Goal: Information Seeking & Learning: Learn about a topic

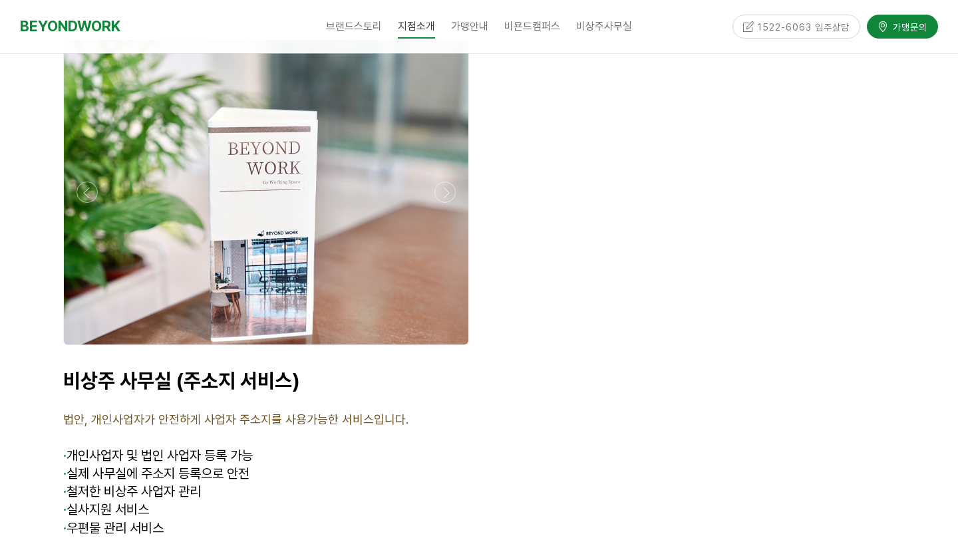
scroll to position [4958, 0]
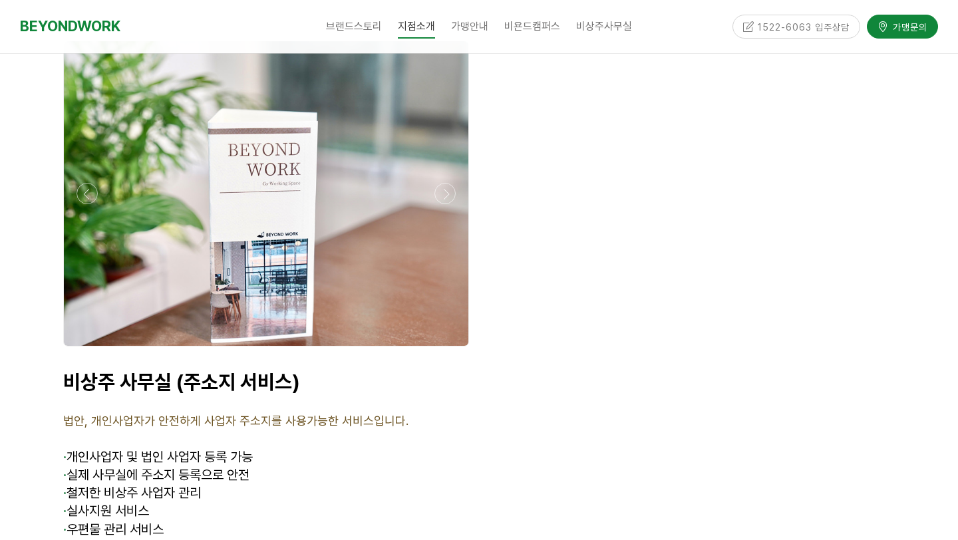
click at [59, 382] on div "비상주 사무실 (주소지 서비스) 법안, 개인사업자가 안전하게 사업자 주소지를 사용가능한 서비스입니다. · 개인사업자 및 법인 사업자 등록 가능…" at bounding box center [266, 490] width 426 height 261
drag, startPoint x: 70, startPoint y: 386, endPoint x: 164, endPoint y: 388, distance: 93.1
click at [164, 414] on span "법안, 개인사업자가 안전하게 사업자 주소지를 사용가능한 서비스입니다." at bounding box center [235, 421] width 345 height 14
drag, startPoint x: 75, startPoint y: 416, endPoint x: 200, endPoint y: 436, distance: 126.6
click at [201, 436] on div "비상주 사무실 (주소지 서비스) 법안, 개인사업자가 안전하게 사업자 주소지를 사용가능한 서비스입니다. · 개인사업자 및 법인 사업자 등록 가능…" at bounding box center [266, 490] width 406 height 241
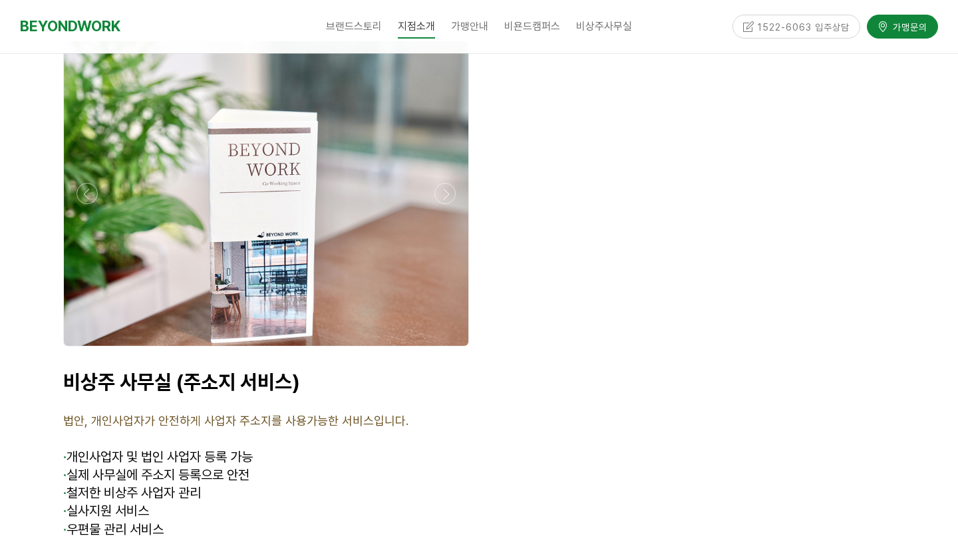
click at [201, 485] on span "· 철저한 비상주 사업자 관리" at bounding box center [132, 493] width 138 height 16
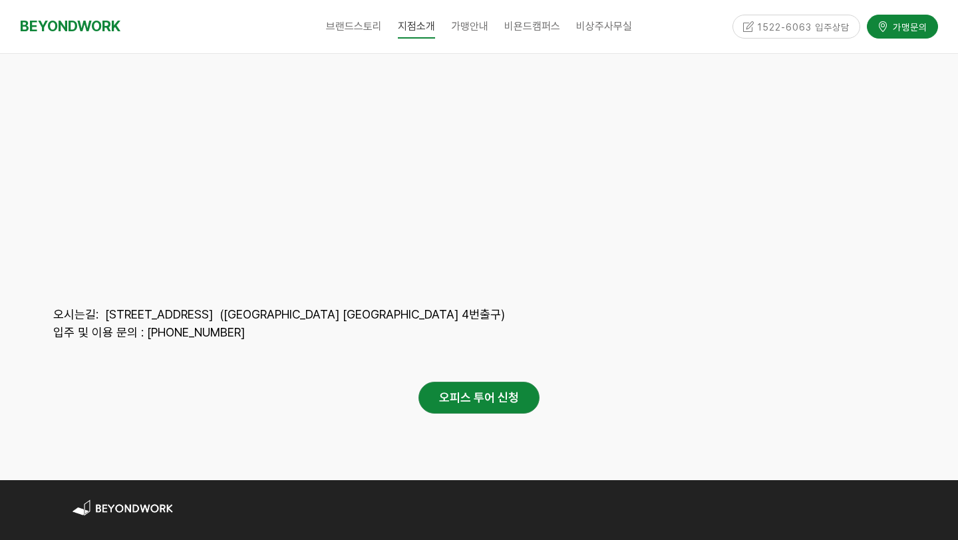
scroll to position [6147, 0]
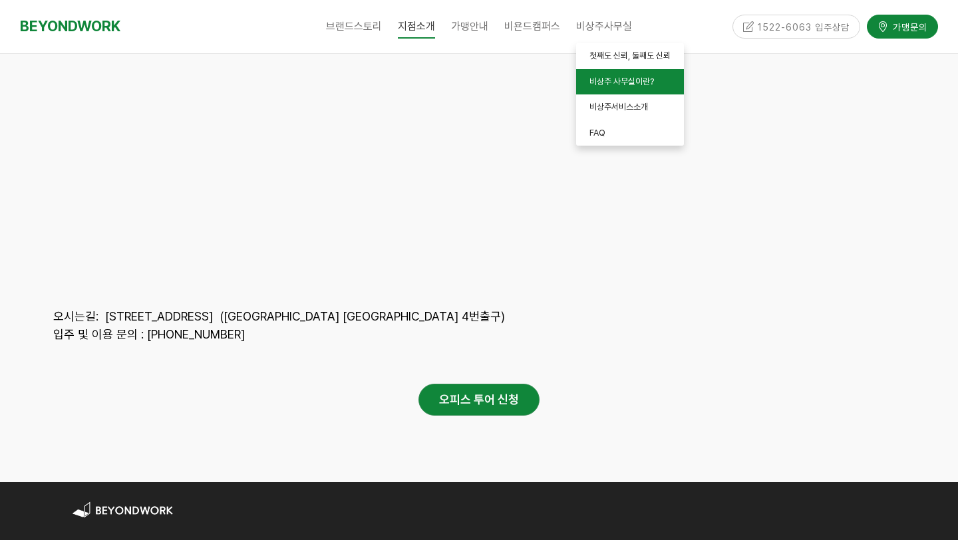
click at [614, 84] on span "비상주 사무실이란?" at bounding box center [621, 81] width 65 height 10
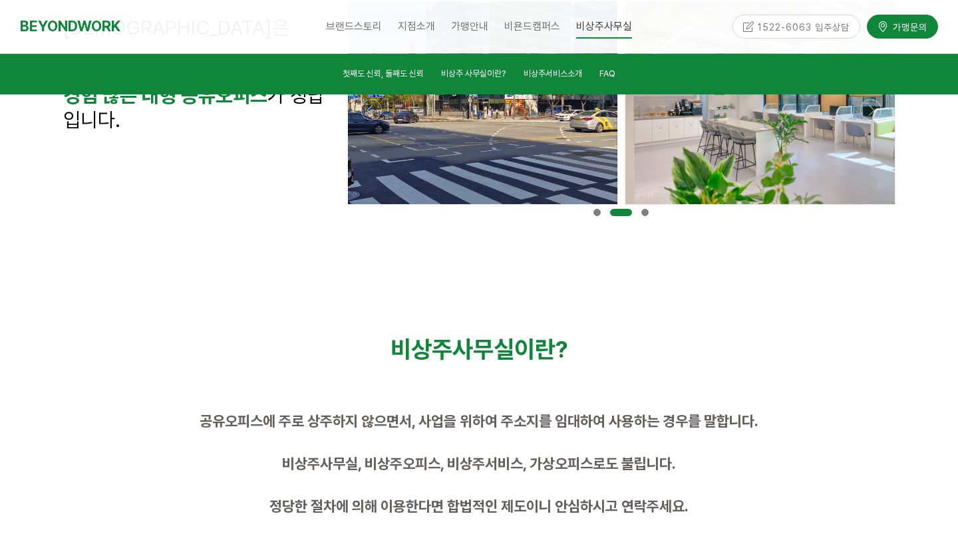
scroll to position [535, 0]
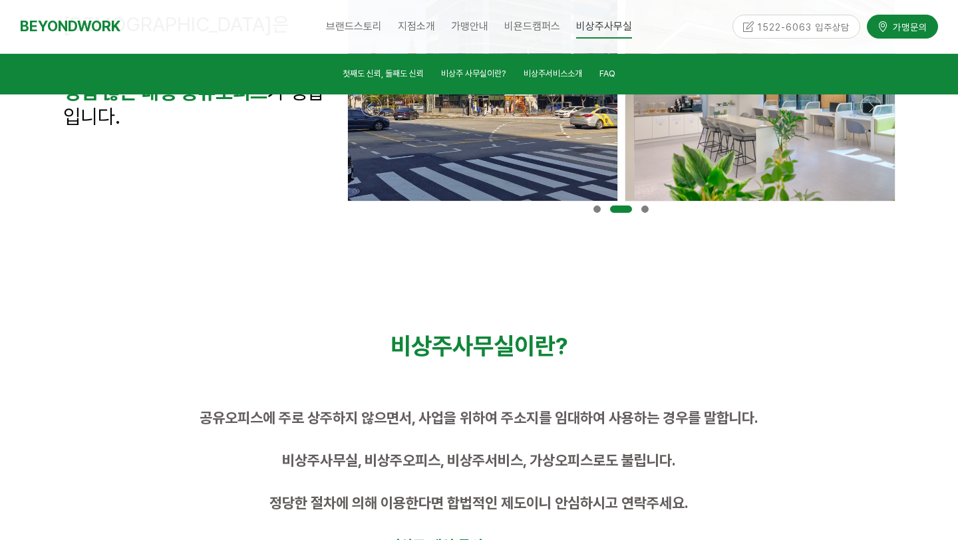
click at [319, 420] on span "공유오피스에 주로 상주하지 않으면서, 사업을 위하여 주소지를 임대하여 사용하는 경우를 말합니다." at bounding box center [478, 417] width 559 height 17
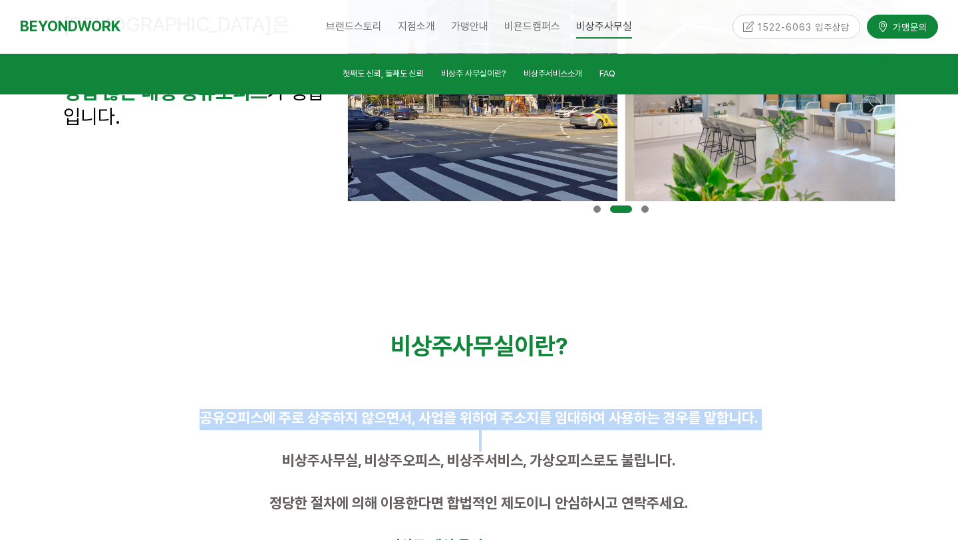
click at [319, 420] on span "공유오피스에 주로 상주하지 않으면서, 사업을 위하여 주소지를 임대하여 사용하는 경우를 말합니다." at bounding box center [478, 417] width 559 height 17
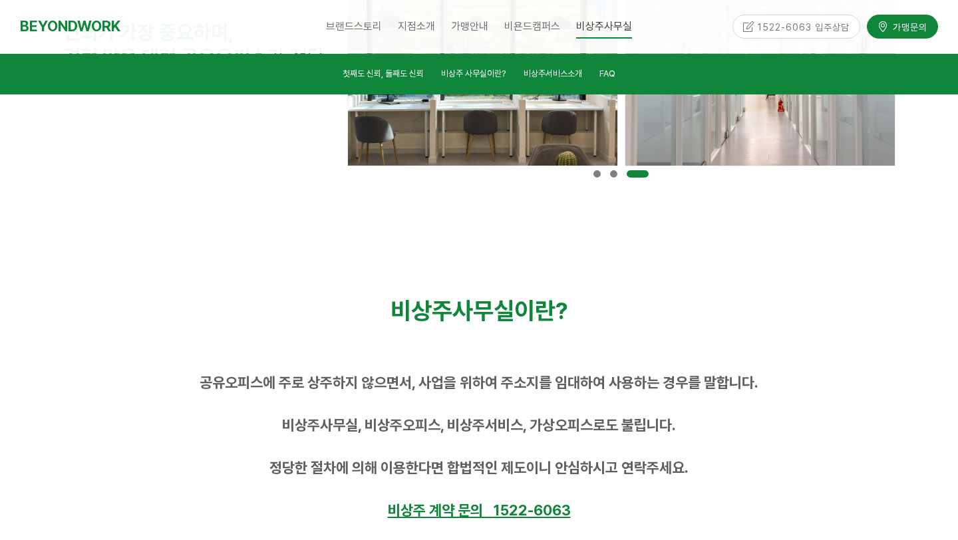
scroll to position [578, 0]
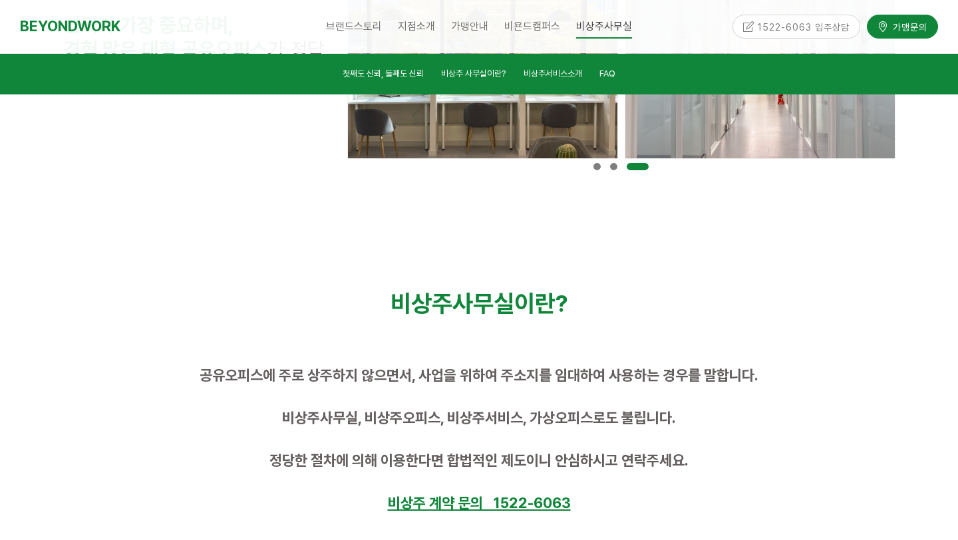
click at [319, 420] on span "비상주사무실, 비상주오피스, 비상주서비스, 가상오피스로도 불립니다." at bounding box center [479, 417] width 394 height 17
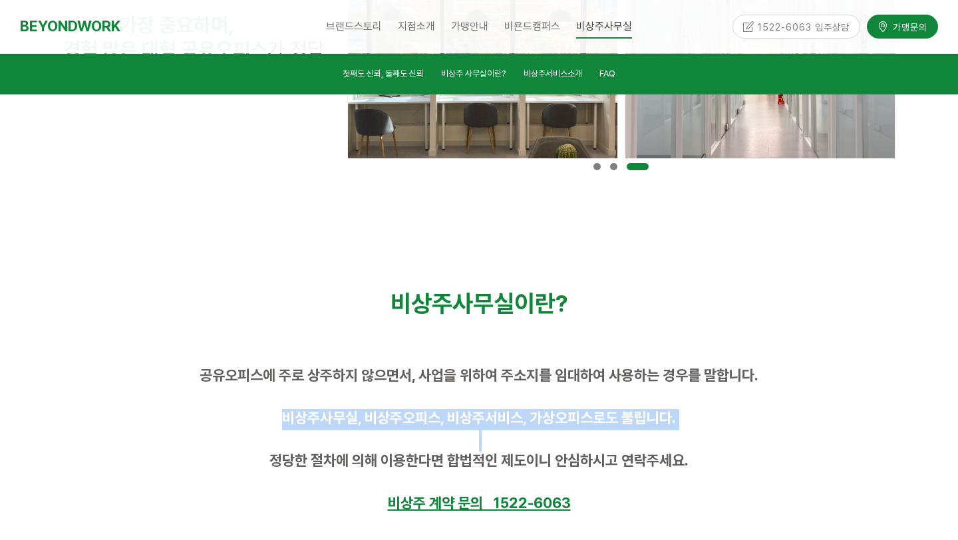
click at [319, 420] on span "비상주사무실, 비상주오피스, 비상주서비스, 가상오피스로도 불립니다." at bounding box center [479, 417] width 394 height 17
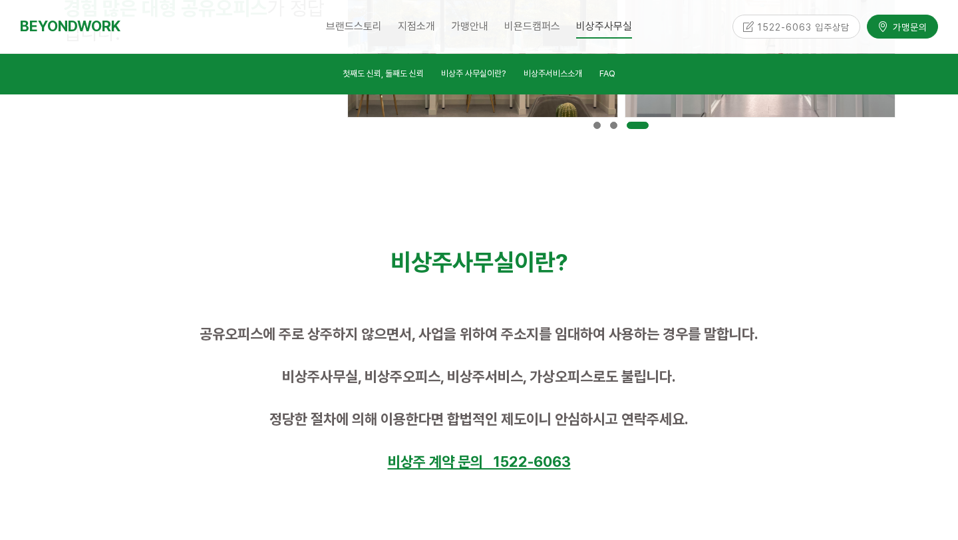
scroll to position [621, 0]
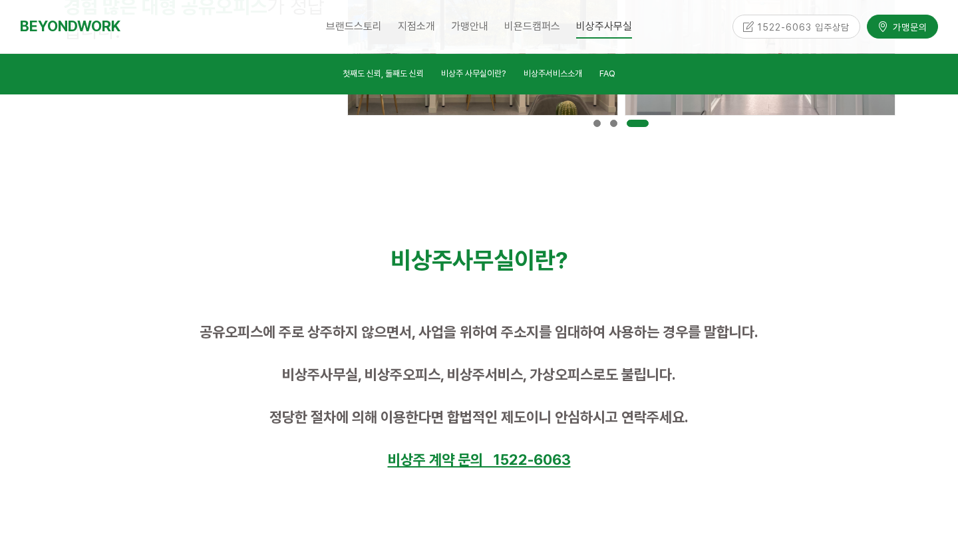
click at [319, 420] on span "정당한 절차에 의해 이용한다면 합법적인 제도이니 안심하시고 연락주세요." at bounding box center [478, 416] width 419 height 17
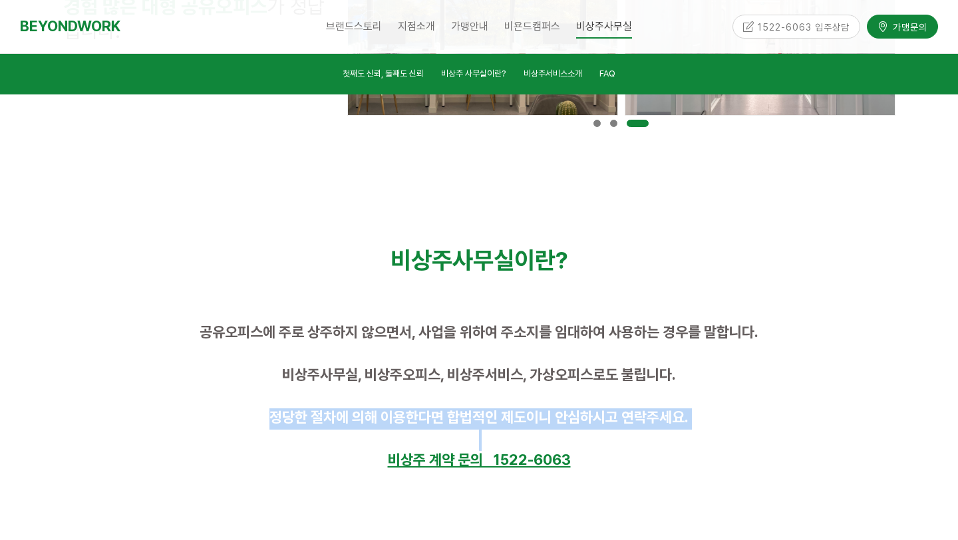
click at [319, 420] on span "정당한 절차에 의해 이용한다면 합법적인 제도이니 안심하시고 연락주세요." at bounding box center [478, 416] width 419 height 17
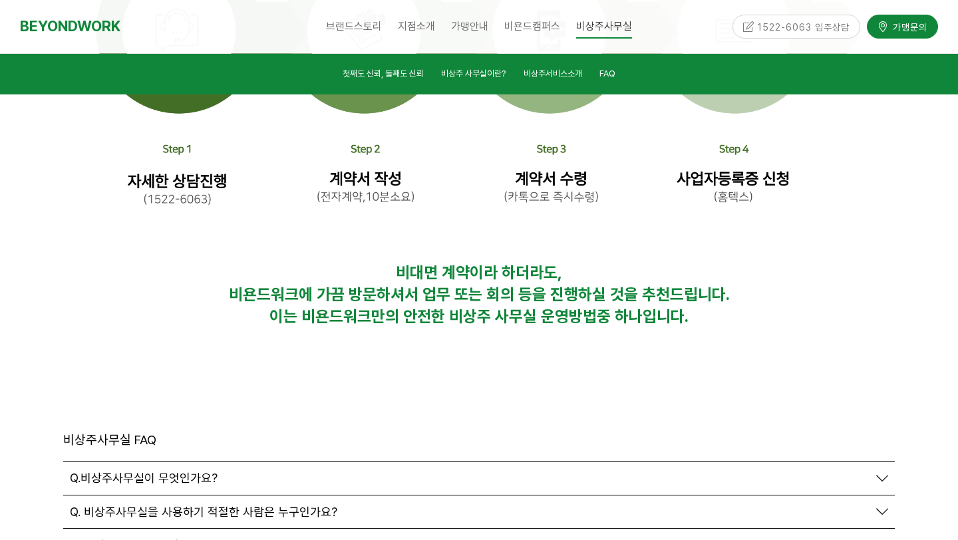
scroll to position [4378, 0]
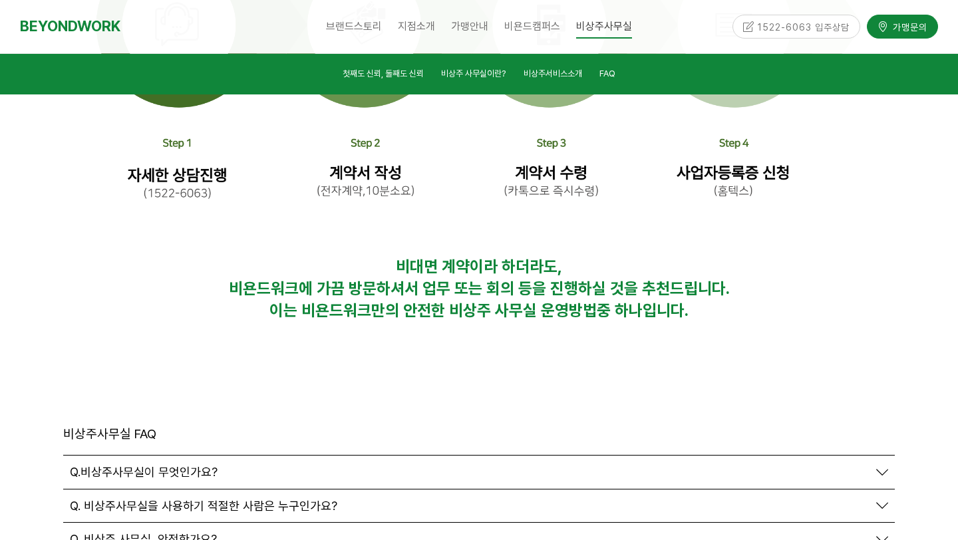
click at [342, 499] on div "Q. 비상주사무실을 사용하기 적절한 사람은 누구인가요?" at bounding box center [469, 506] width 798 height 15
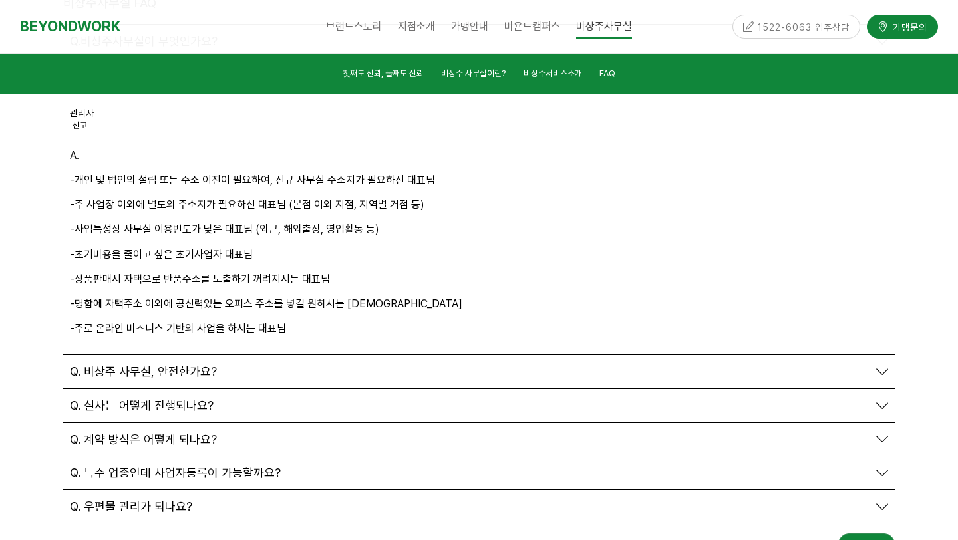
scroll to position [4820, 0]
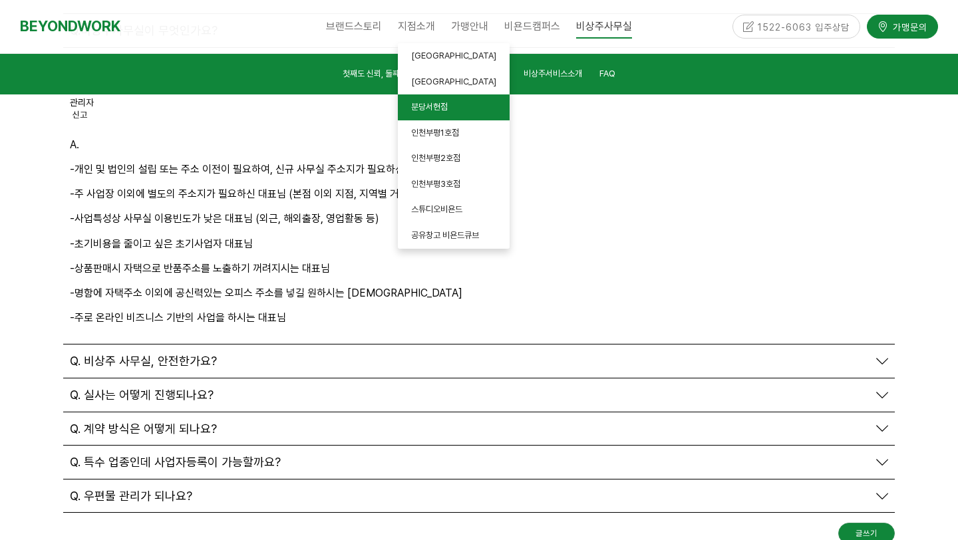
click at [428, 107] on span "분당서현점" at bounding box center [429, 107] width 37 height 10
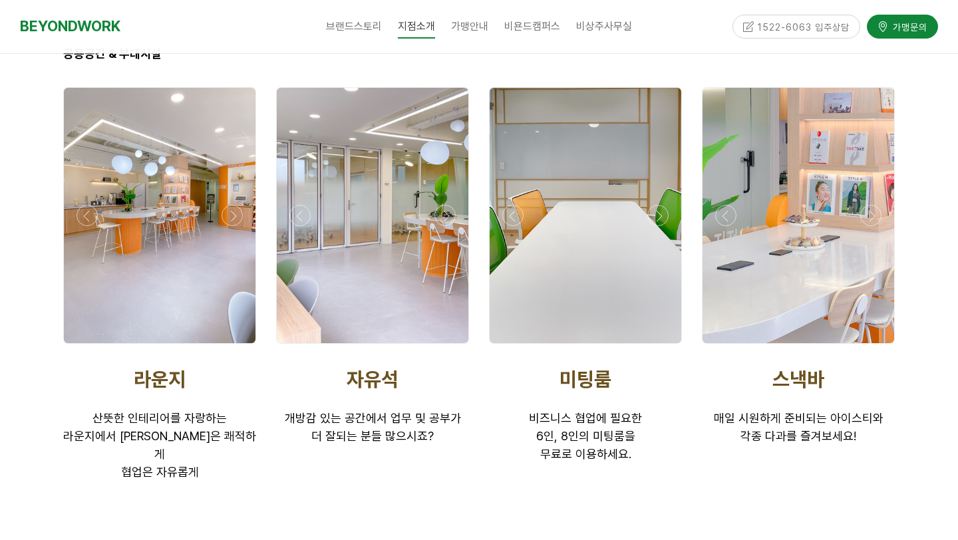
scroll to position [2100, 0]
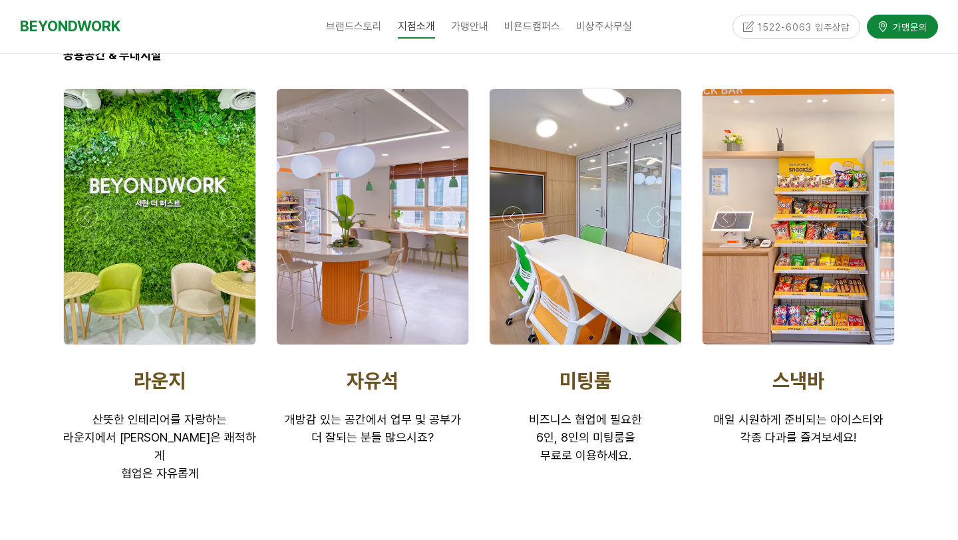
click at [450, 348] on div at bounding box center [372, 348] width 199 height 0
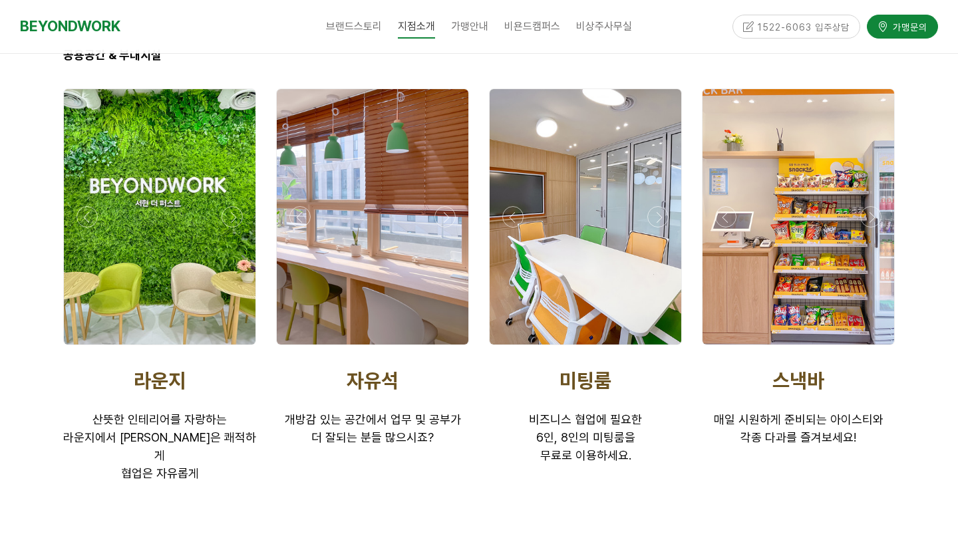
click at [422, 210] on div at bounding box center [373, 216] width 192 height 255
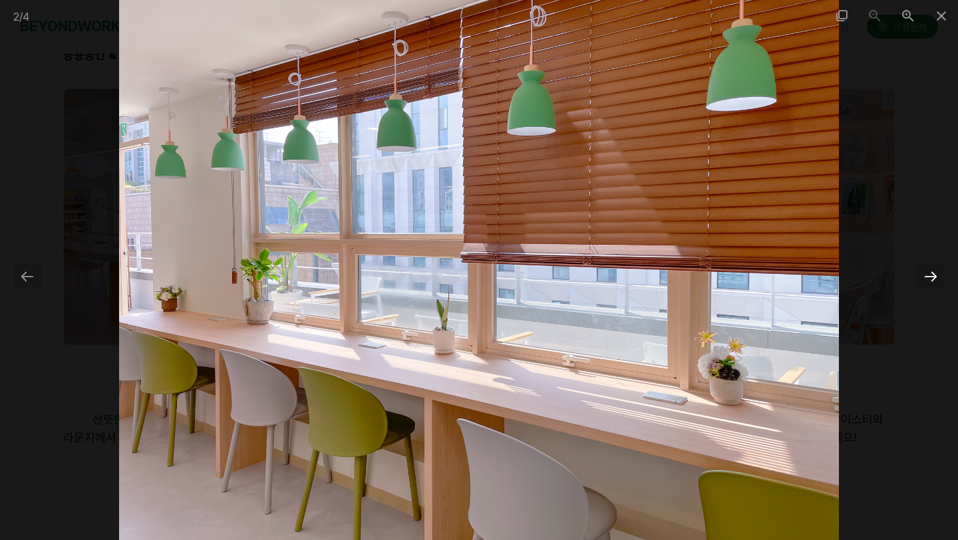
click at [929, 285] on div at bounding box center [930, 276] width 28 height 26
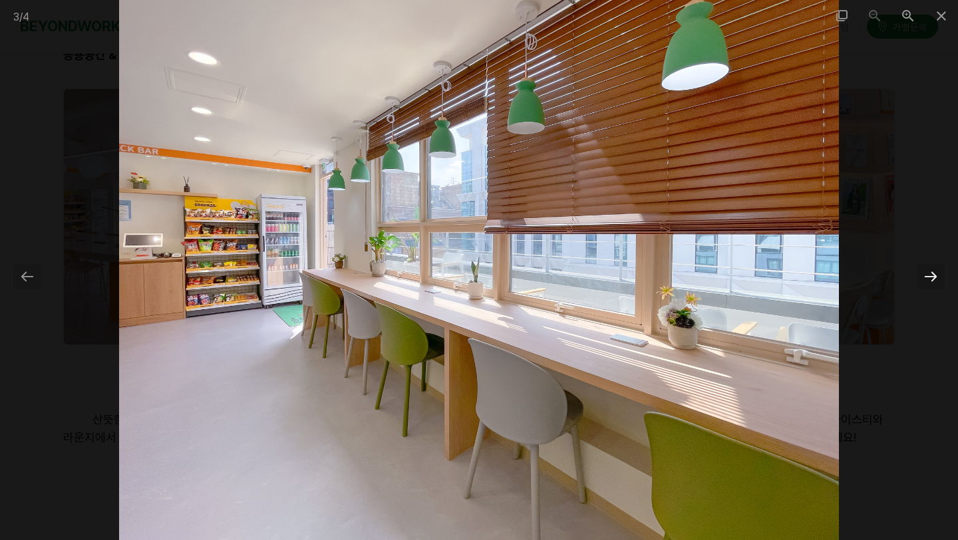
click at [929, 285] on div at bounding box center [930, 276] width 28 height 26
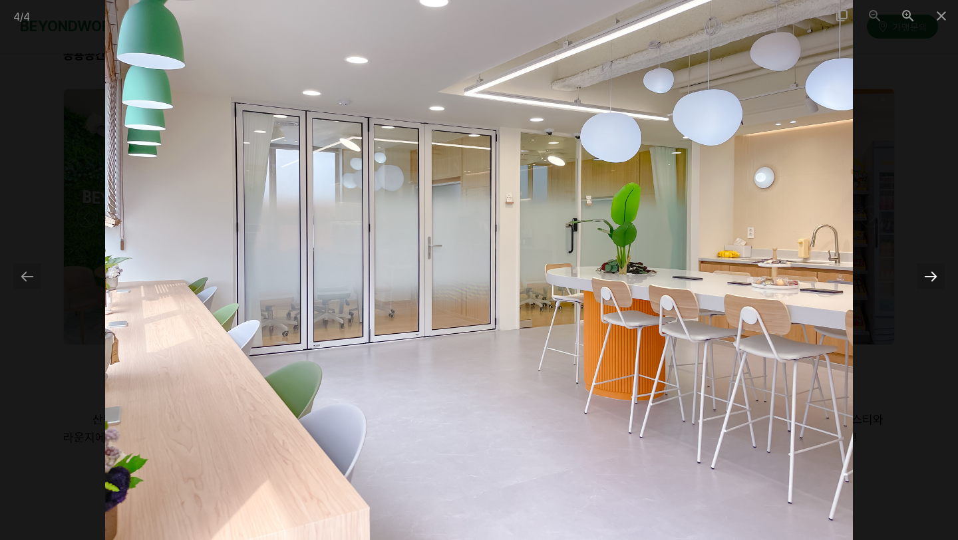
click at [929, 285] on div at bounding box center [930, 276] width 28 height 26
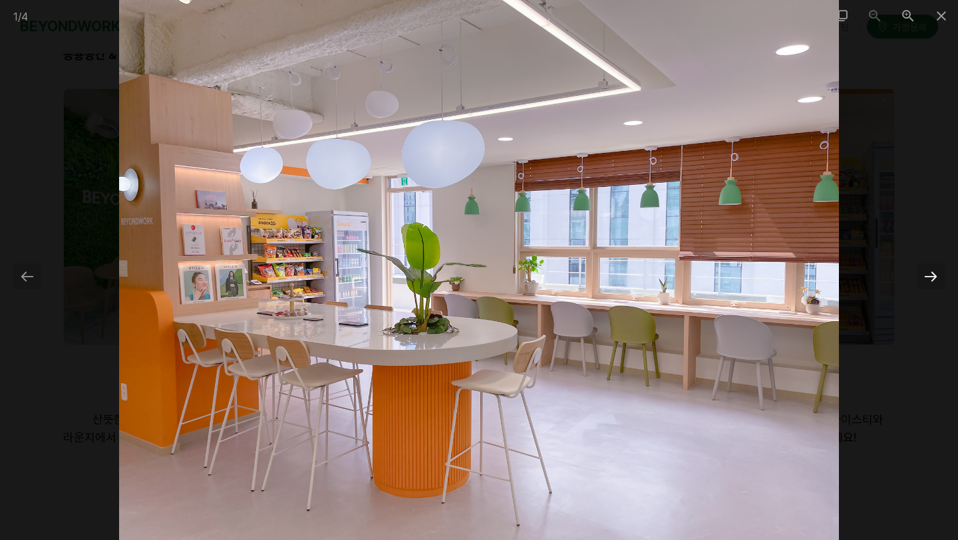
click at [929, 285] on div at bounding box center [930, 276] width 28 height 26
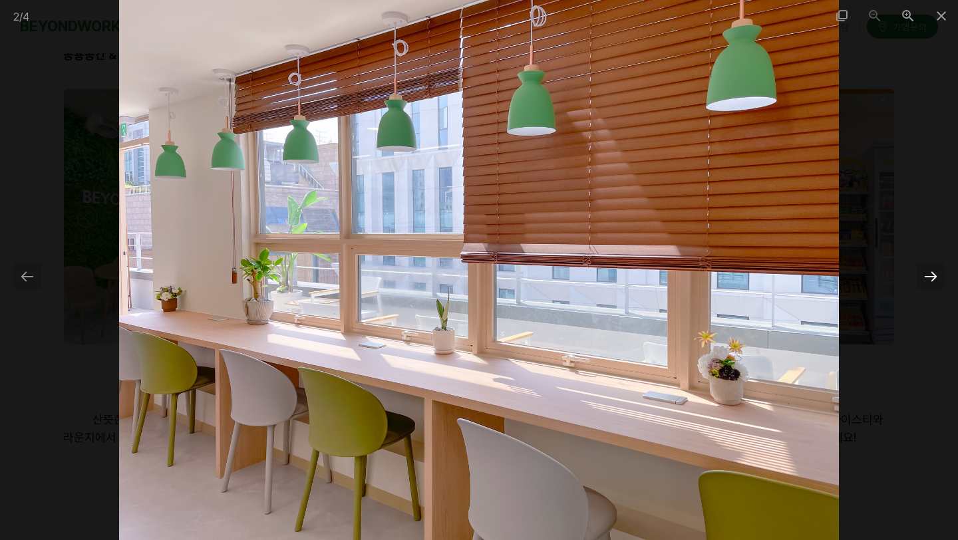
click at [929, 285] on div at bounding box center [930, 276] width 28 height 26
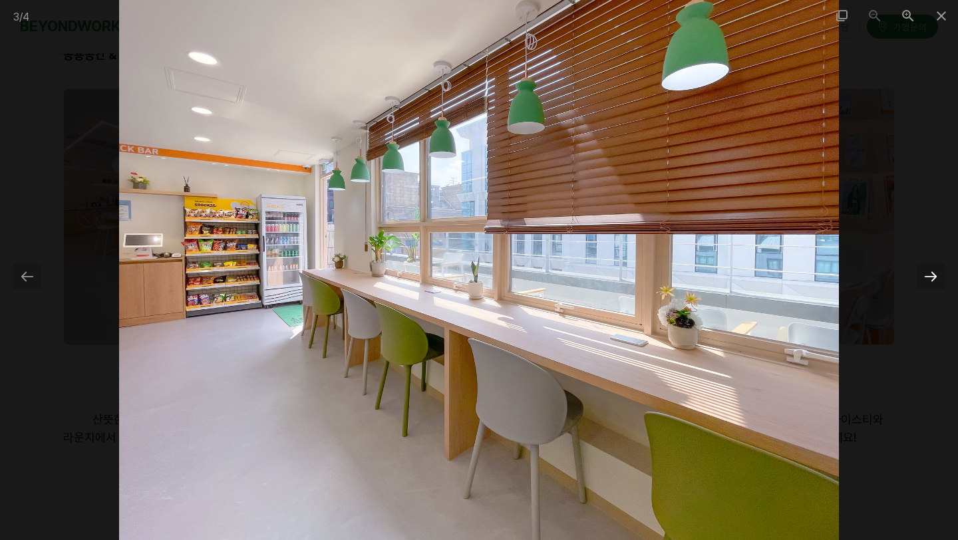
click at [929, 285] on div at bounding box center [930, 276] width 28 height 26
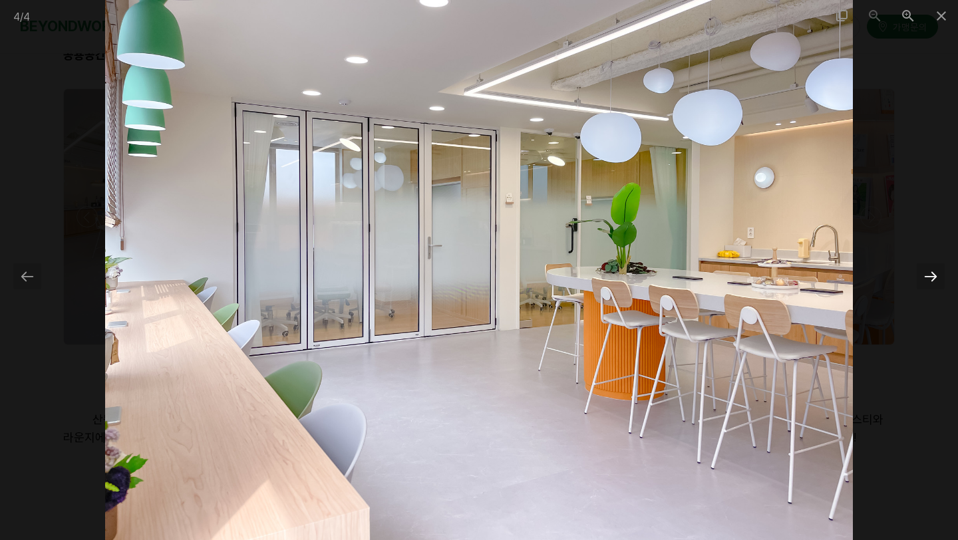
click at [929, 285] on div at bounding box center [930, 276] width 28 height 26
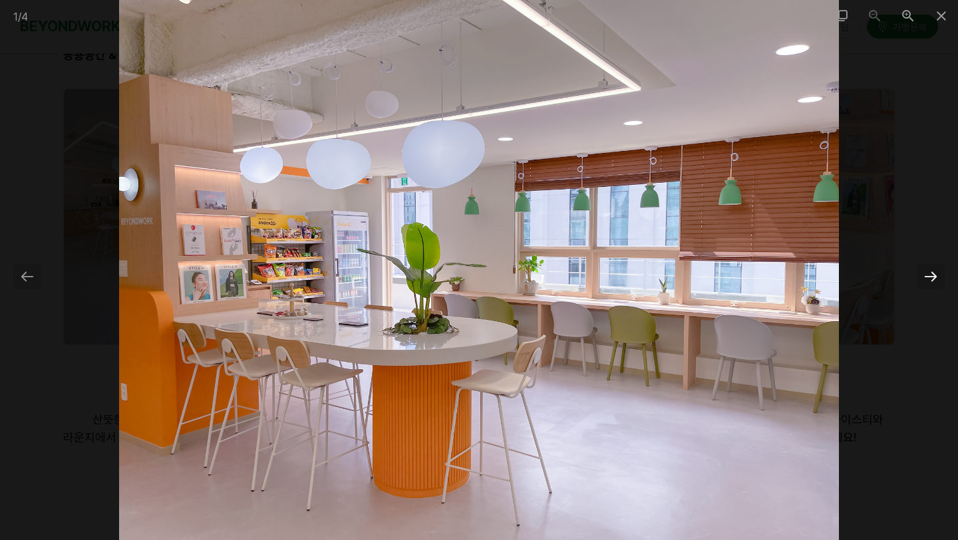
click at [929, 285] on div at bounding box center [930, 276] width 28 height 26
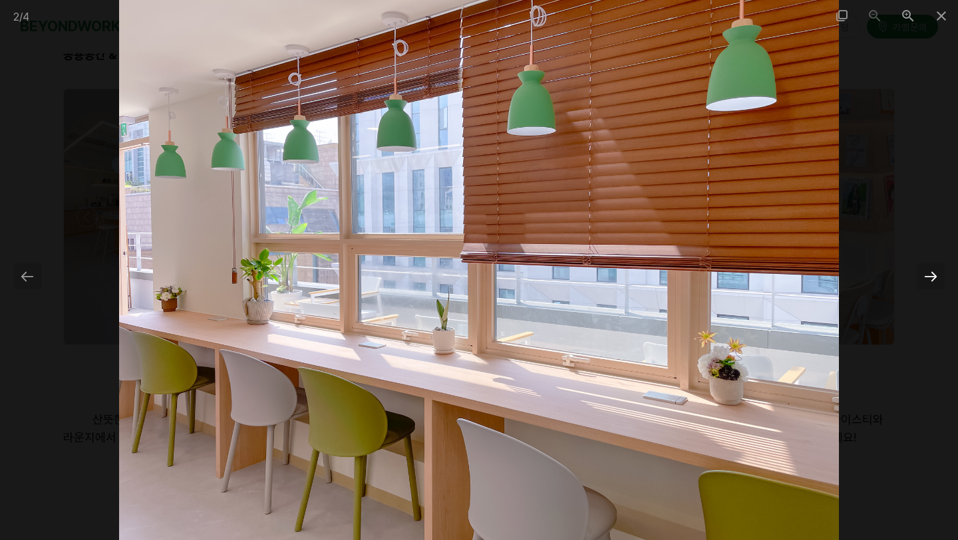
click at [929, 285] on div at bounding box center [930, 276] width 28 height 26
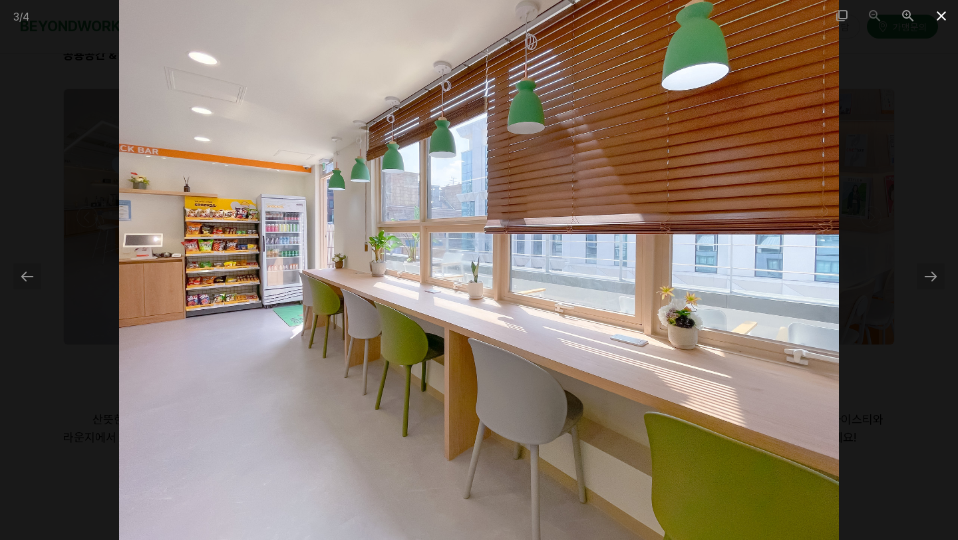
click at [940, 20] on span at bounding box center [940, 15] width 33 height 31
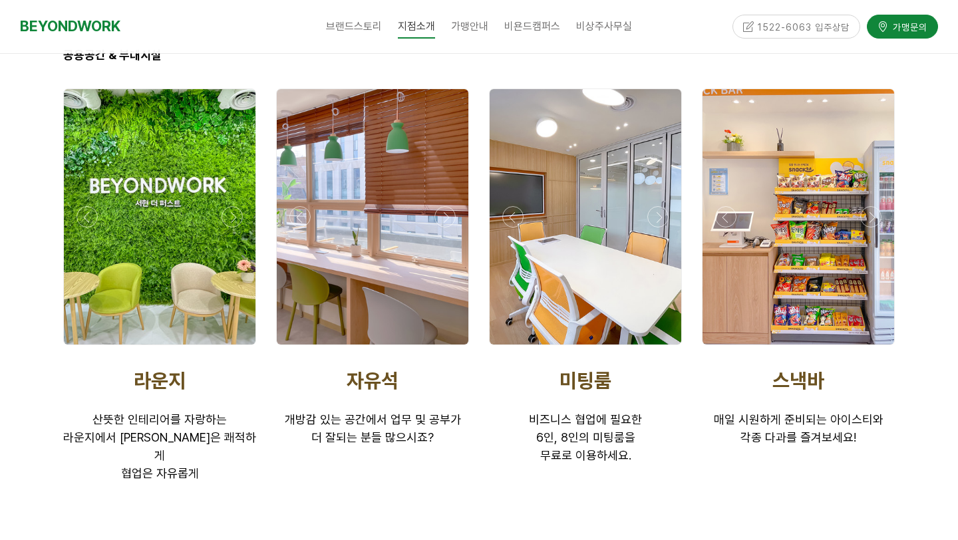
click at [590, 238] on div at bounding box center [585, 216] width 192 height 255
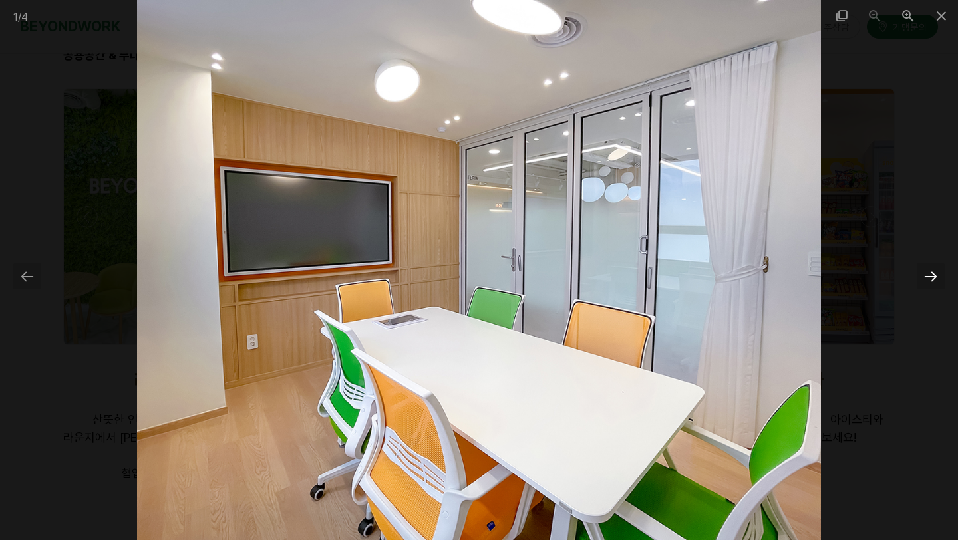
click at [932, 275] on div at bounding box center [930, 276] width 28 height 26
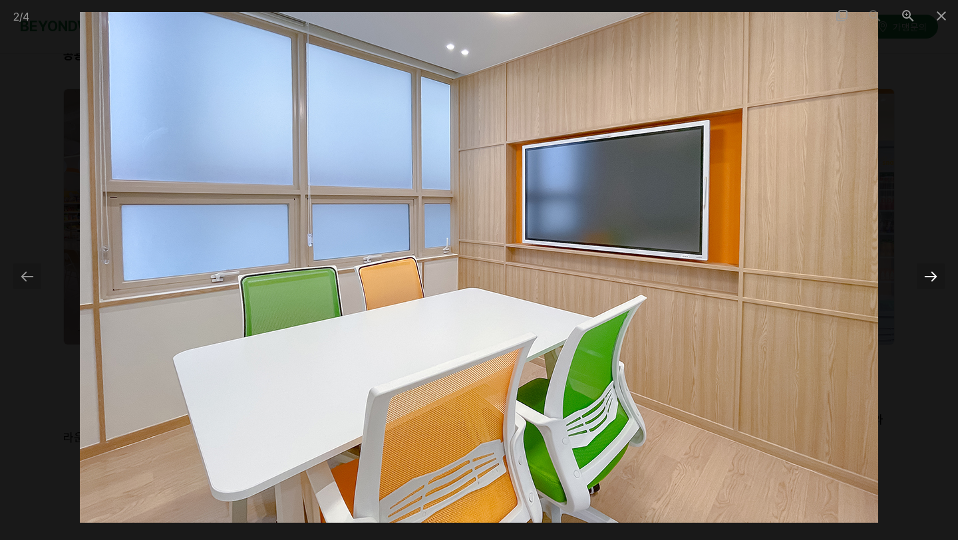
click at [932, 275] on div at bounding box center [930, 276] width 28 height 26
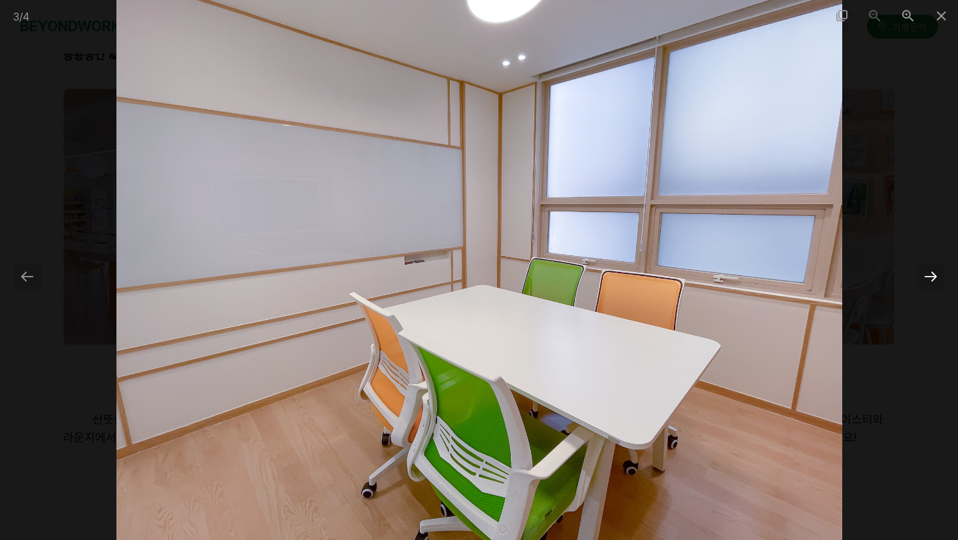
click at [932, 275] on div at bounding box center [930, 276] width 28 height 26
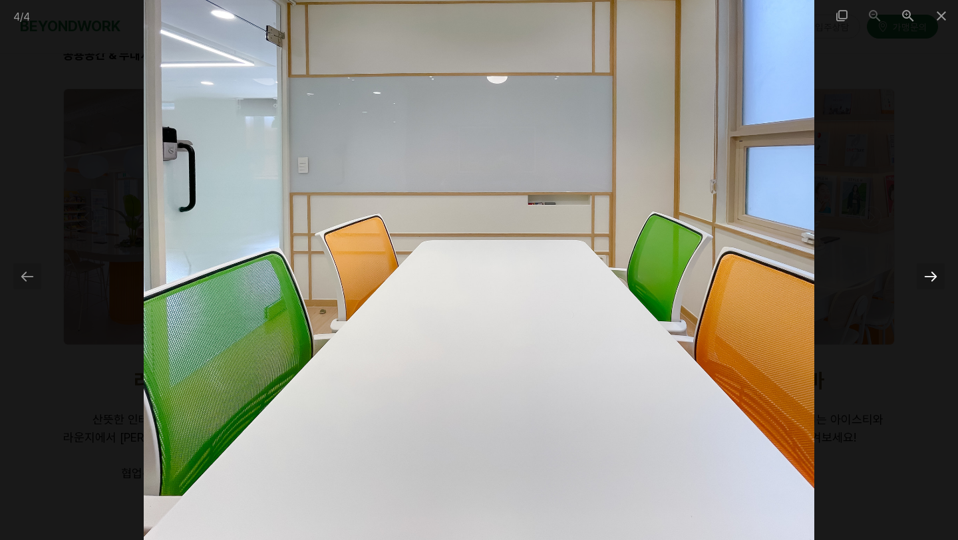
click at [932, 275] on div at bounding box center [930, 276] width 28 height 26
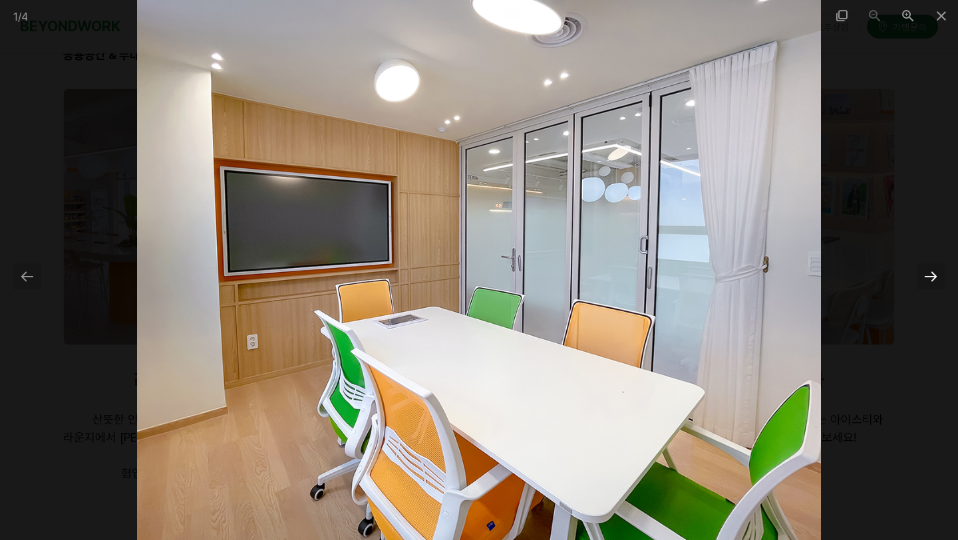
click at [932, 275] on div at bounding box center [930, 276] width 28 height 26
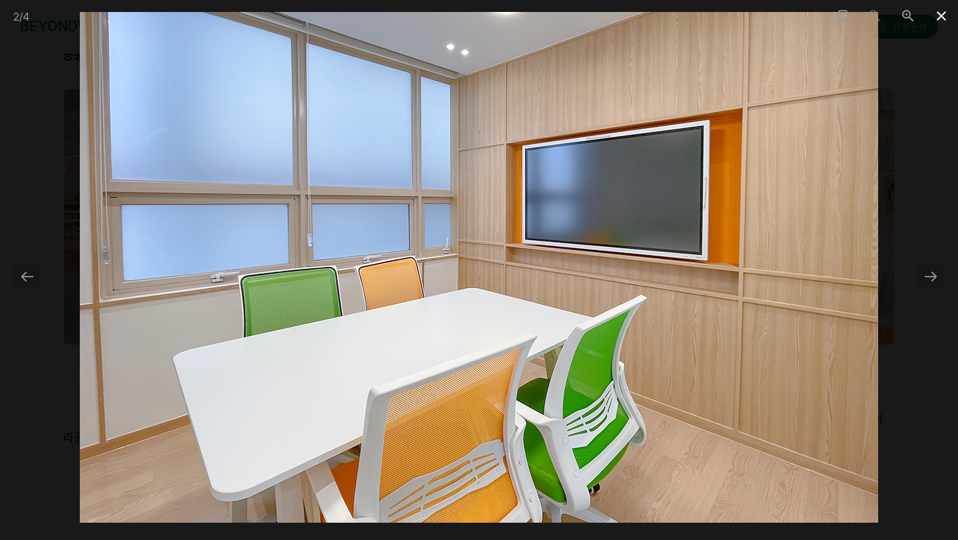
click at [942, 15] on span at bounding box center [940, 15] width 33 height 31
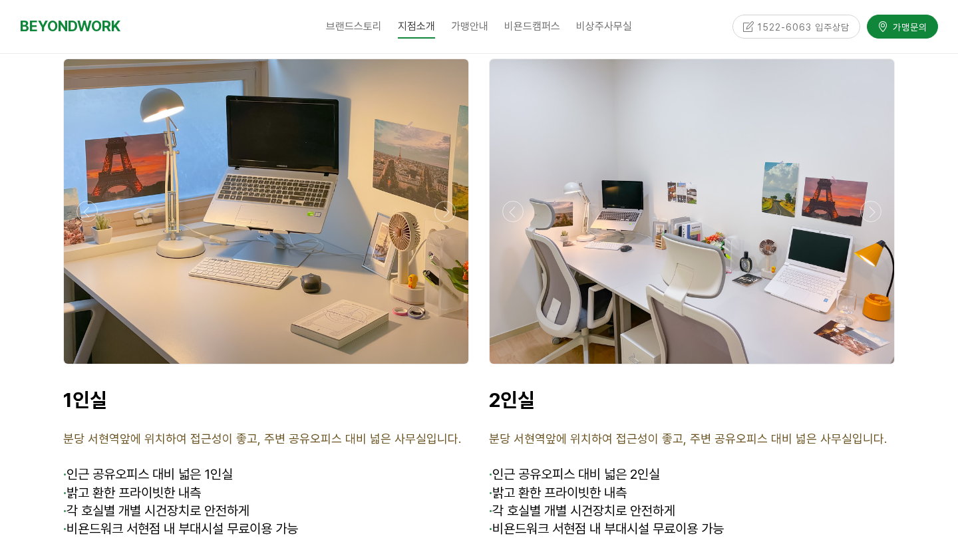
scroll to position [3224, 0]
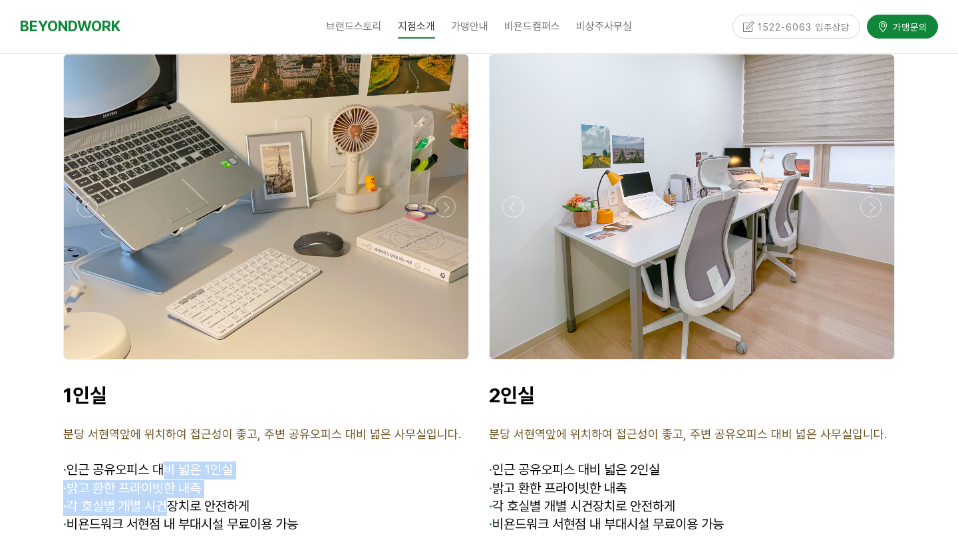
drag, startPoint x: 168, startPoint y: 424, endPoint x: 166, endPoint y: 475, distance: 51.3
click at [166, 476] on div "1인실 분당 서현역앞에 위치하여 접근성이 좋고, 주변 공유오피스 대비 넓은 사무실입니다. · 인근 공유오피스 대비 넓은 1인실 · 밝고 환한 …" at bounding box center [266, 468] width 406 height 170
click at [166, 498] on span "· 각 호실별 개별 시건장치로 안전하게" at bounding box center [156, 506] width 186 height 16
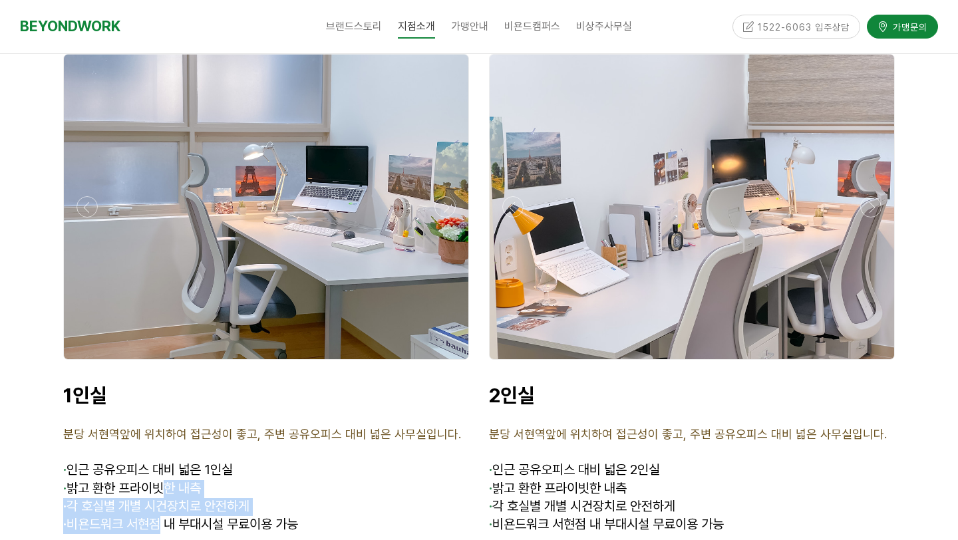
drag, startPoint x: 165, startPoint y: 488, endPoint x: 165, endPoint y: 442, distance: 45.9
click at [165, 442] on div "1인실 분당 서현역앞에 위치하여 접근성이 좋고, 주변 공유오피스 대비 넓은 사무실입니다. · 인근 공유오피스 대비 넓은 1인실 · 밝고 환한 …" at bounding box center [266, 468] width 406 height 170
click at [165, 480] on span "· 밝고 환한 프라이빗한 내측" at bounding box center [132, 488] width 138 height 16
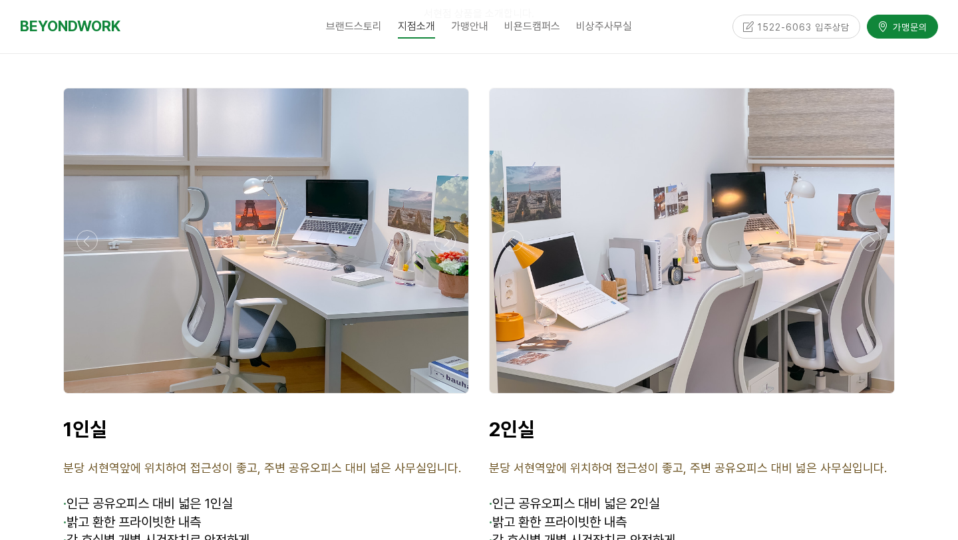
scroll to position [3186, 0]
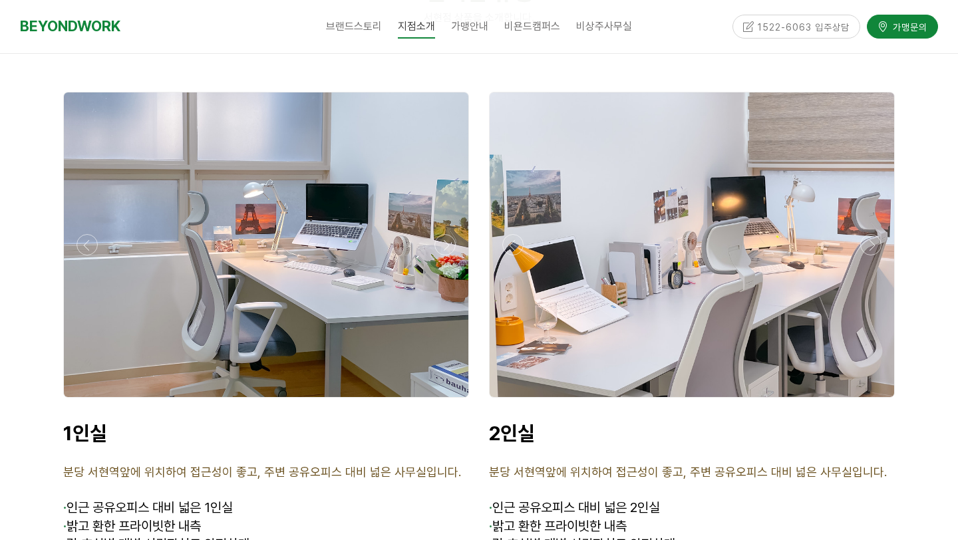
click at [252, 239] on div at bounding box center [266, 244] width 404 height 305
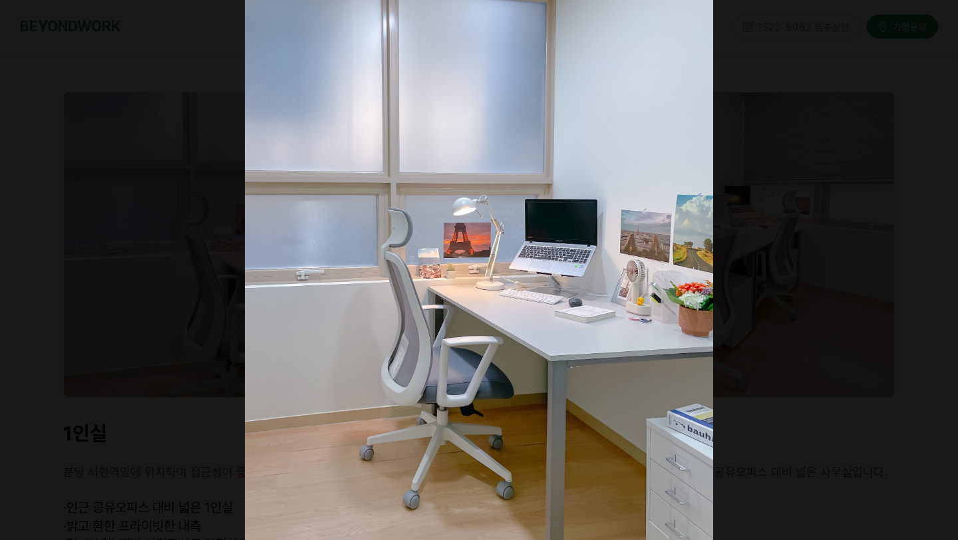
click at [930, 281] on div at bounding box center [937, 276] width 28 height 26
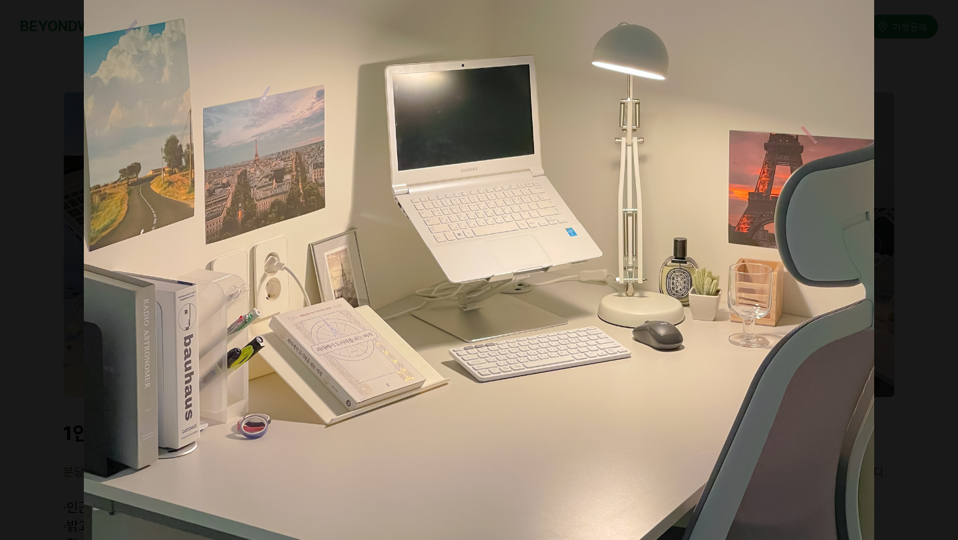
click at [930, 281] on div at bounding box center [937, 276] width 28 height 26
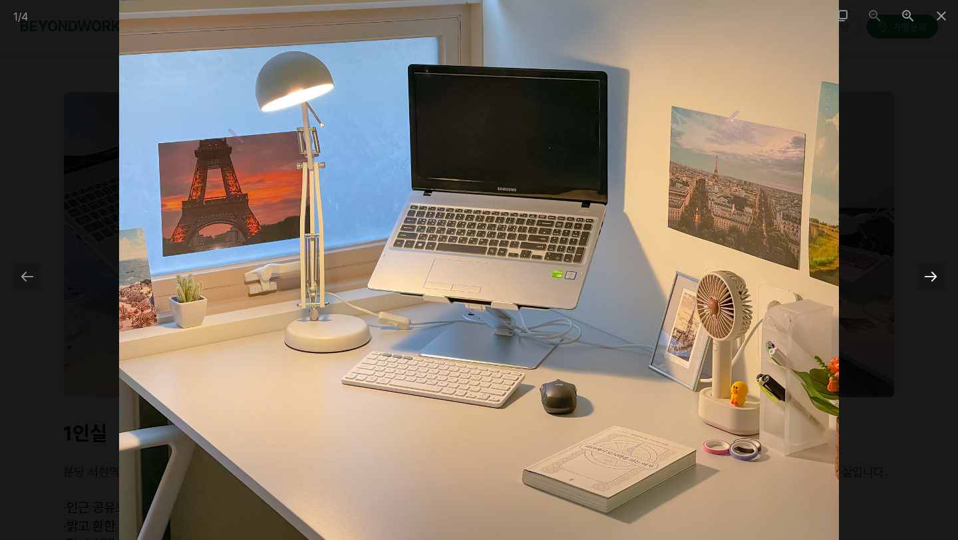
click at [930, 281] on div at bounding box center [930, 276] width 28 height 26
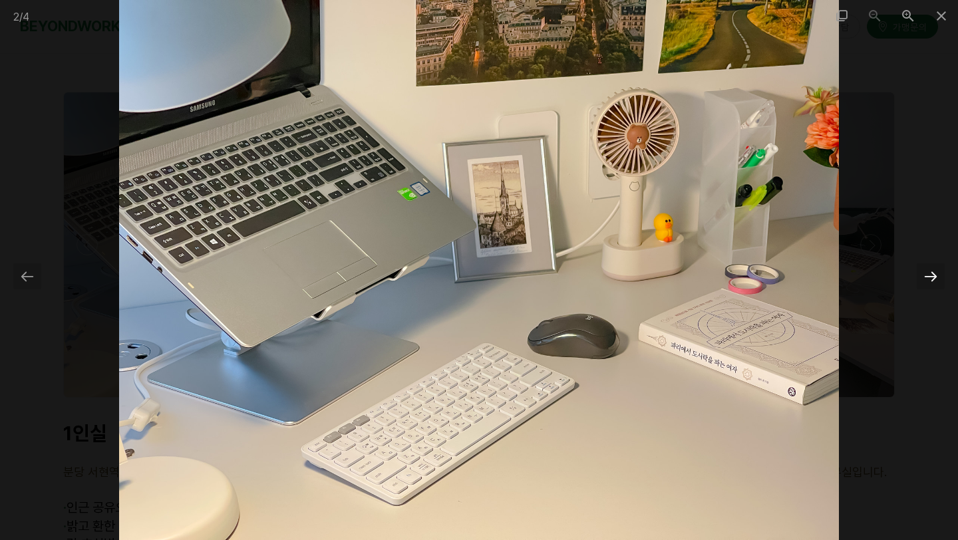
click at [930, 281] on div at bounding box center [930, 276] width 28 height 26
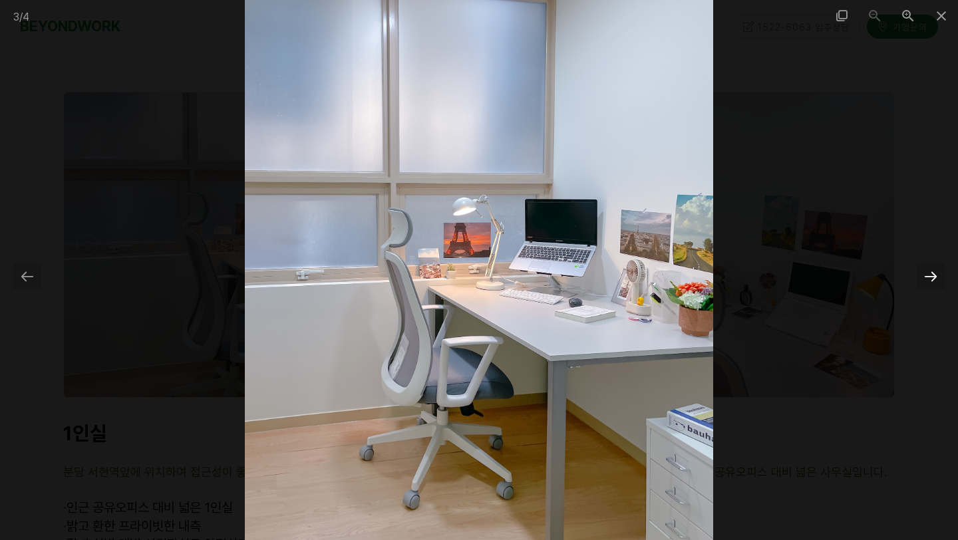
click at [930, 281] on div at bounding box center [930, 276] width 28 height 26
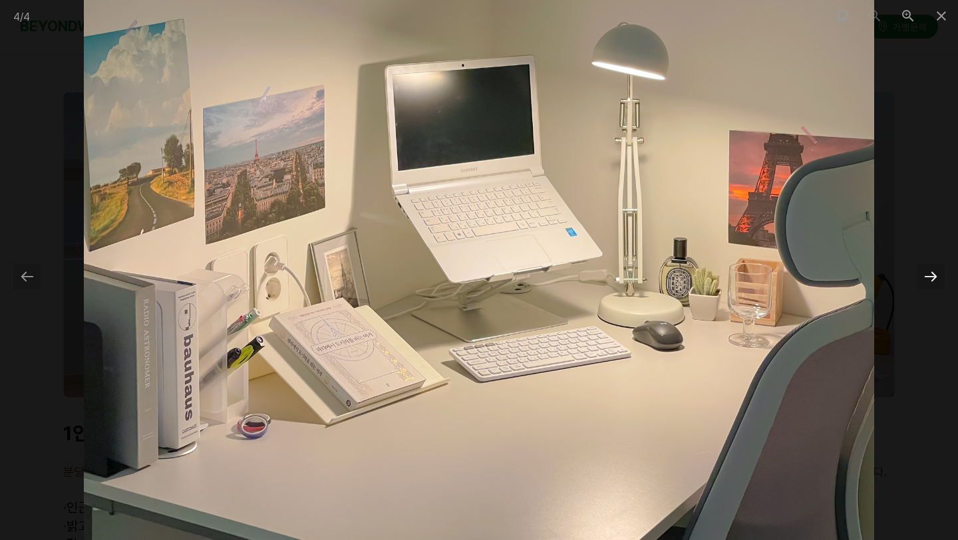
click at [930, 281] on div at bounding box center [930, 276] width 28 height 26
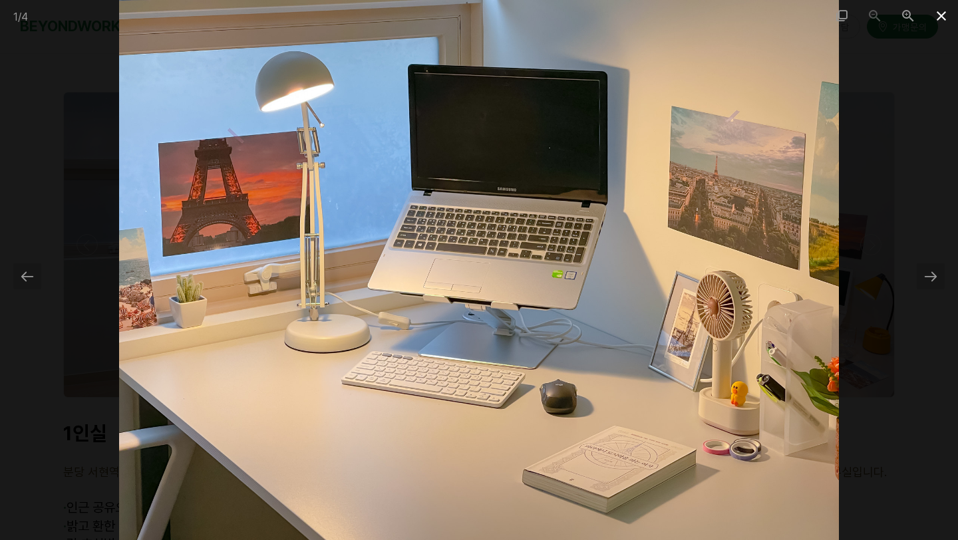
click at [937, 17] on span at bounding box center [940, 15] width 33 height 31
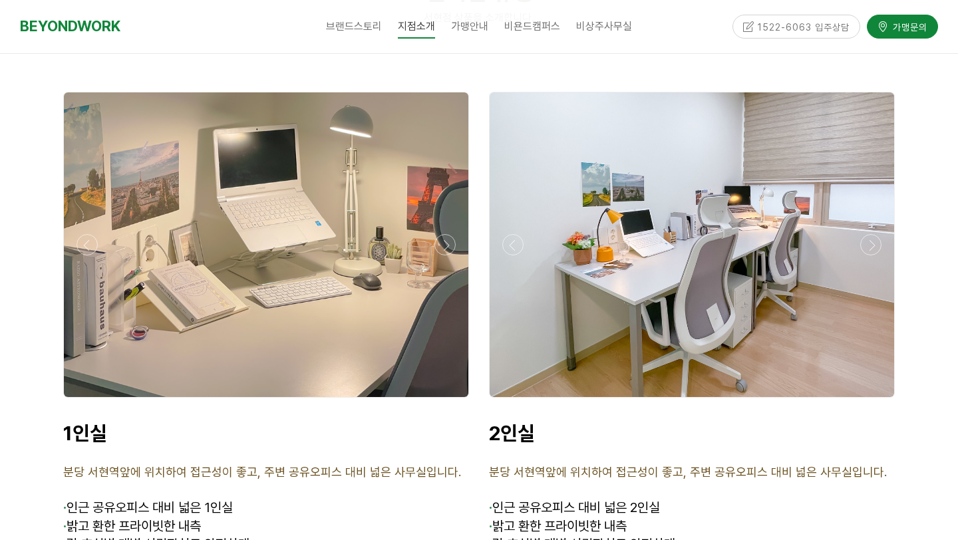
scroll to position [3210, 0]
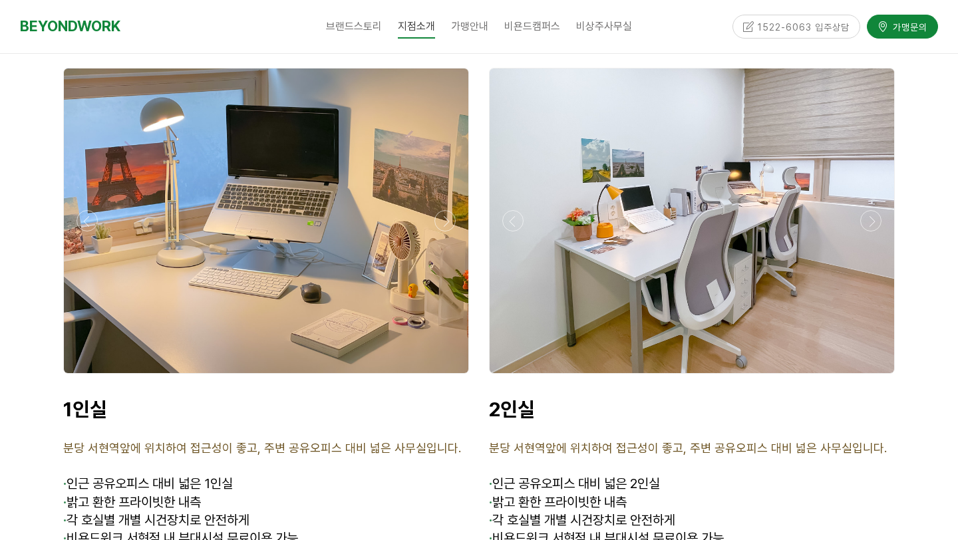
click at [684, 251] on div at bounding box center [691, 220] width 404 height 305
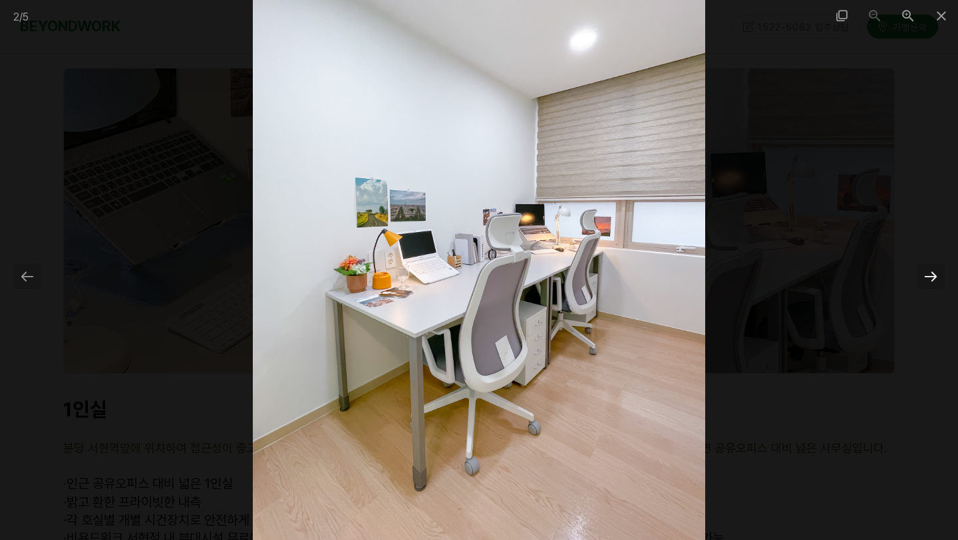
click at [939, 276] on div at bounding box center [930, 276] width 28 height 26
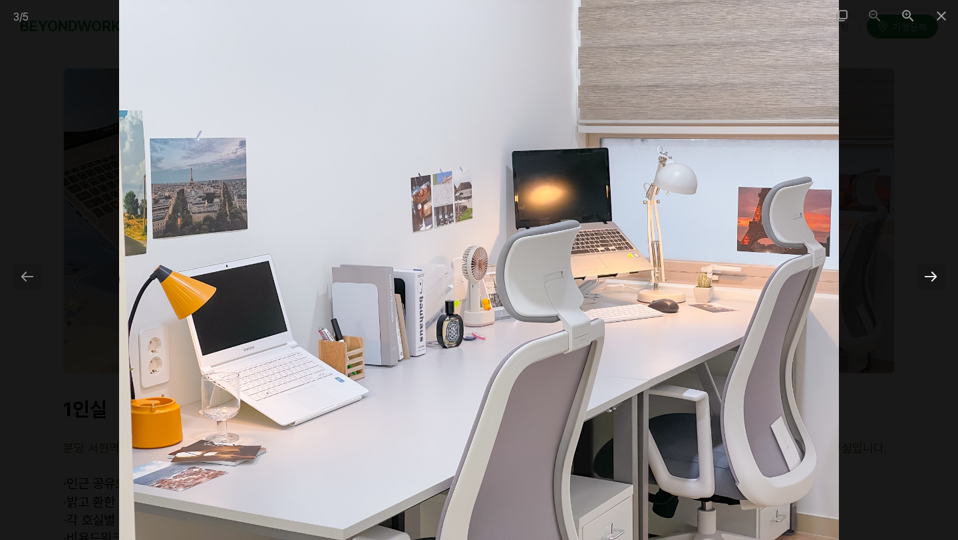
click at [939, 276] on div at bounding box center [930, 276] width 28 height 26
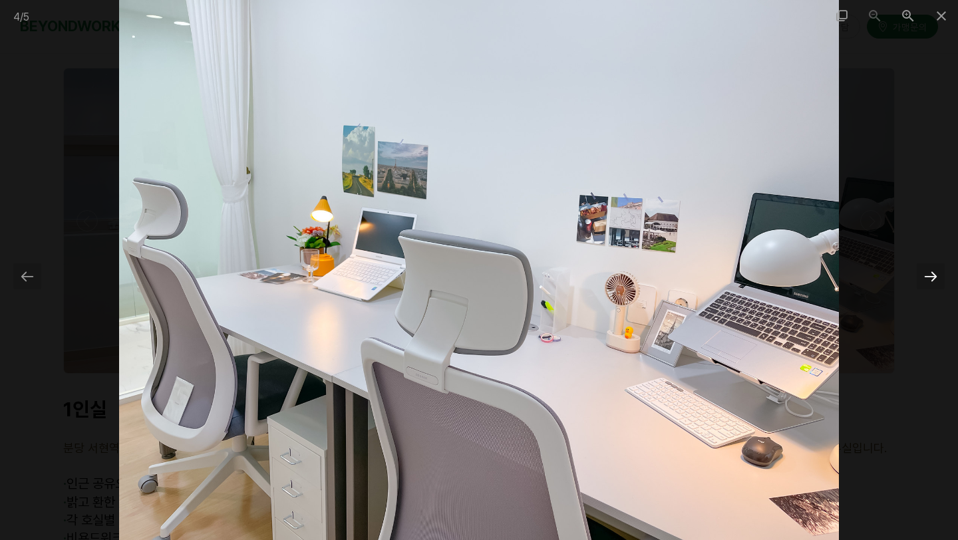
click at [939, 276] on div at bounding box center [930, 276] width 28 height 26
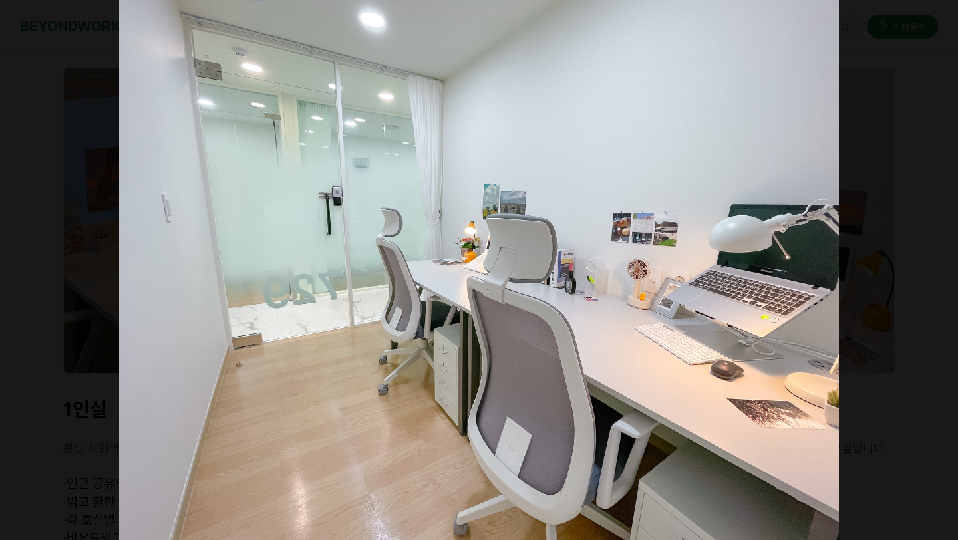
click at [939, 276] on div at bounding box center [937, 276] width 28 height 26
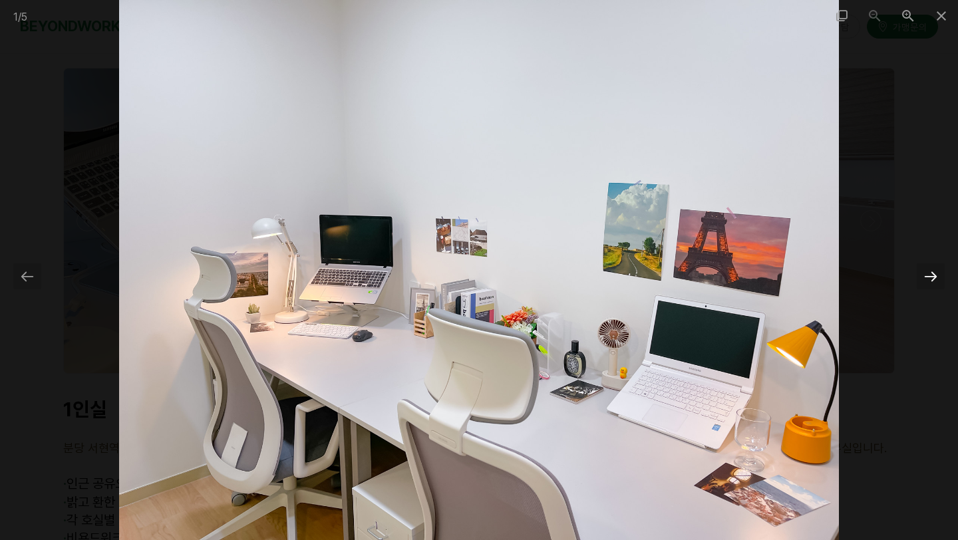
click at [939, 276] on div at bounding box center [930, 276] width 28 height 26
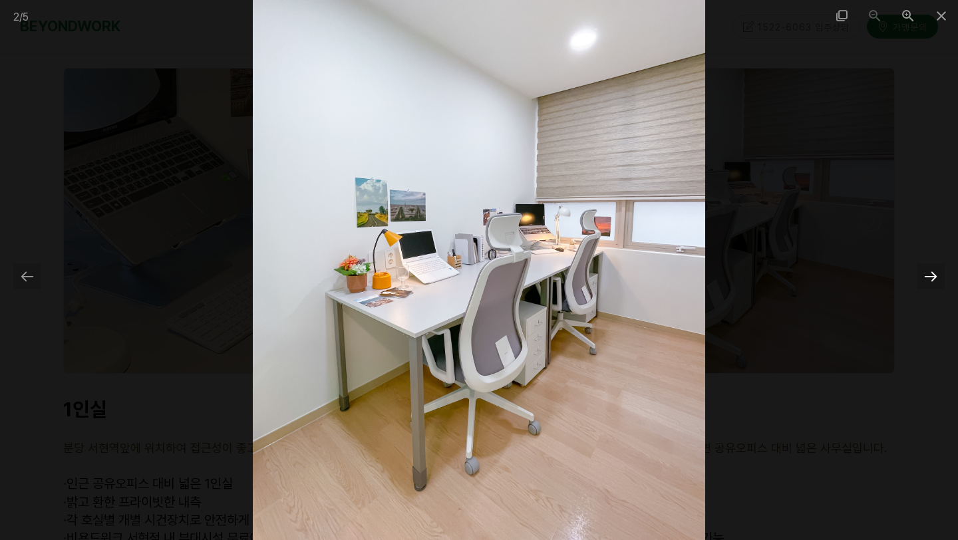
click at [939, 276] on div at bounding box center [930, 276] width 28 height 26
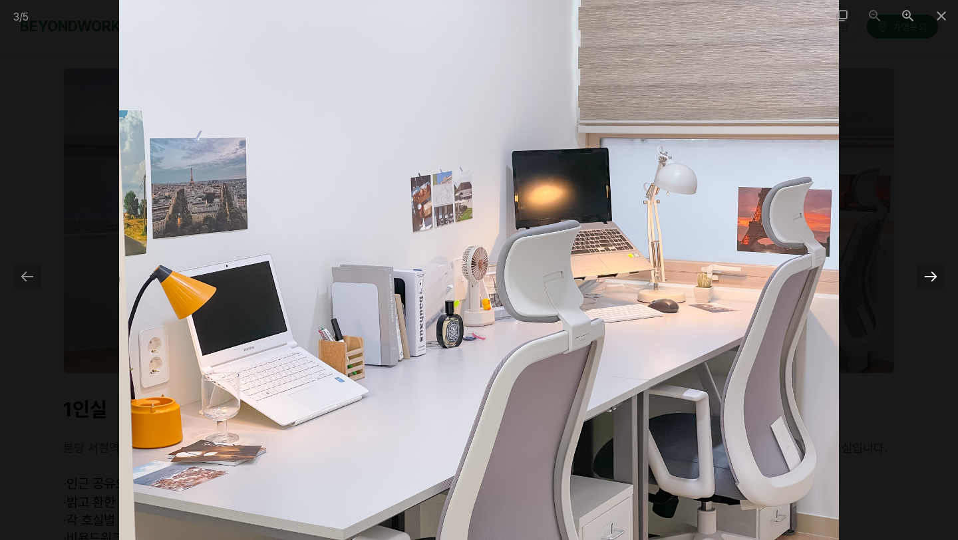
click at [939, 276] on div at bounding box center [930, 276] width 28 height 26
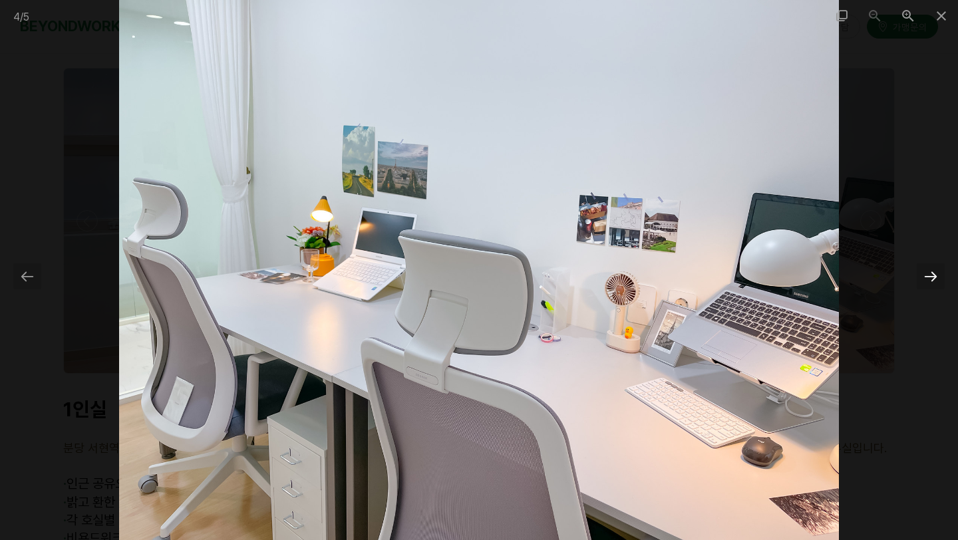
click at [939, 276] on div at bounding box center [930, 276] width 28 height 26
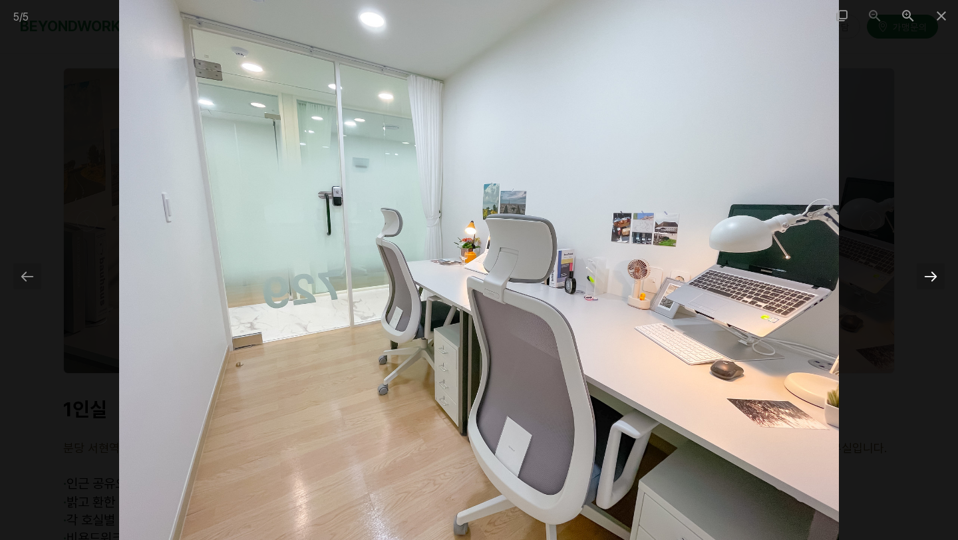
click at [939, 276] on div at bounding box center [930, 276] width 28 height 26
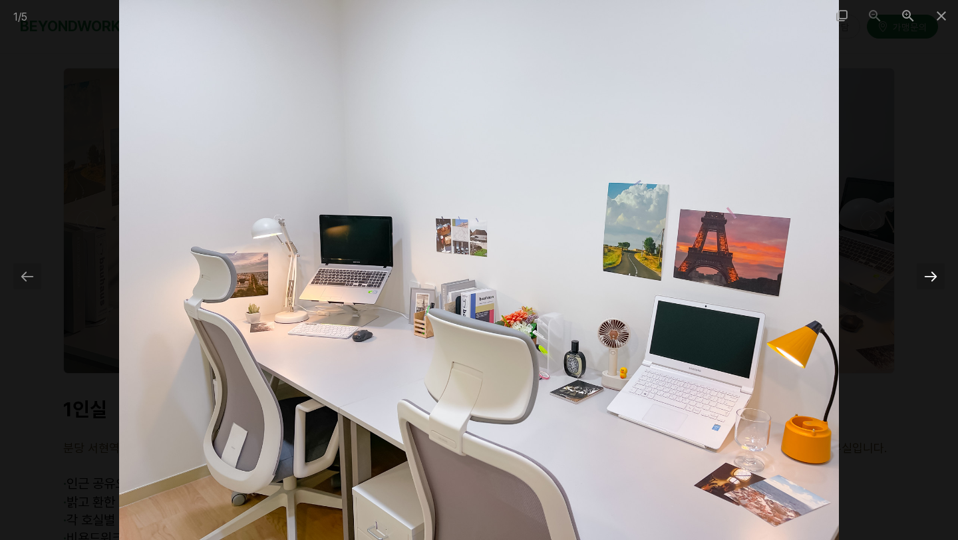
click at [939, 276] on div at bounding box center [930, 276] width 28 height 26
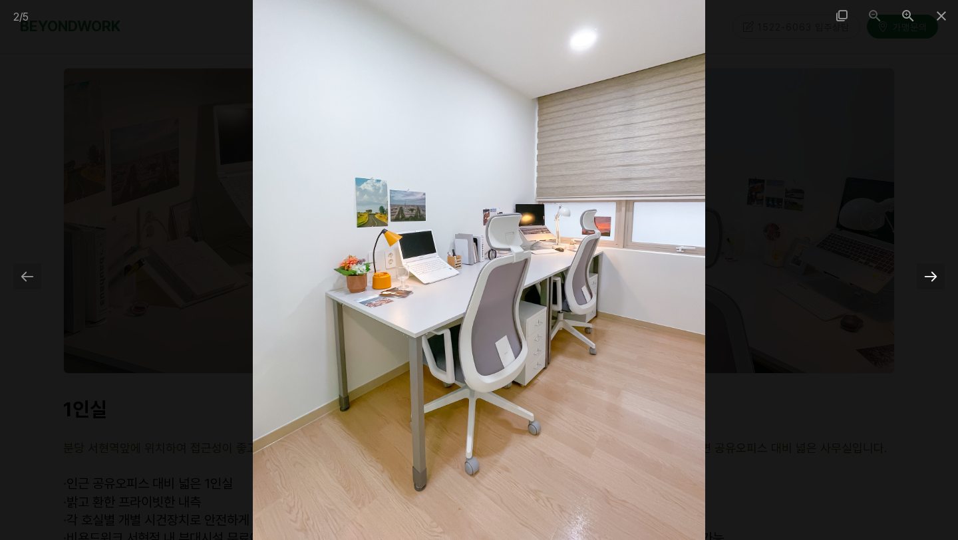
click at [939, 276] on div at bounding box center [930, 276] width 28 height 26
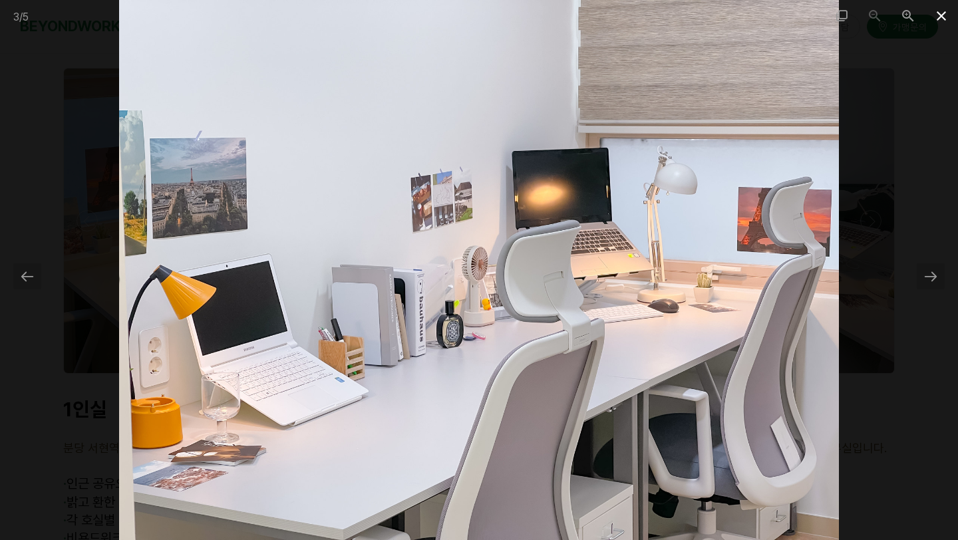
click at [936, 23] on span at bounding box center [940, 15] width 33 height 31
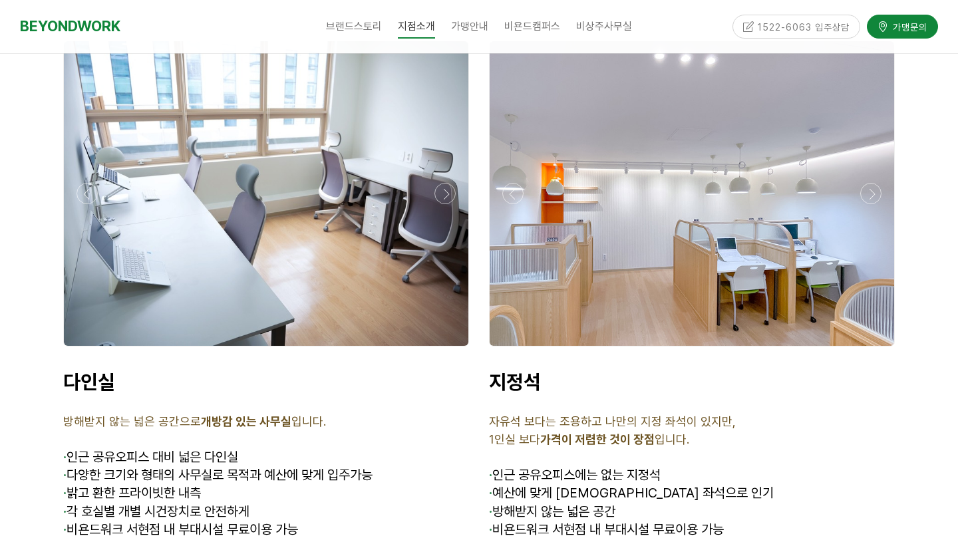
scroll to position [3803, 0]
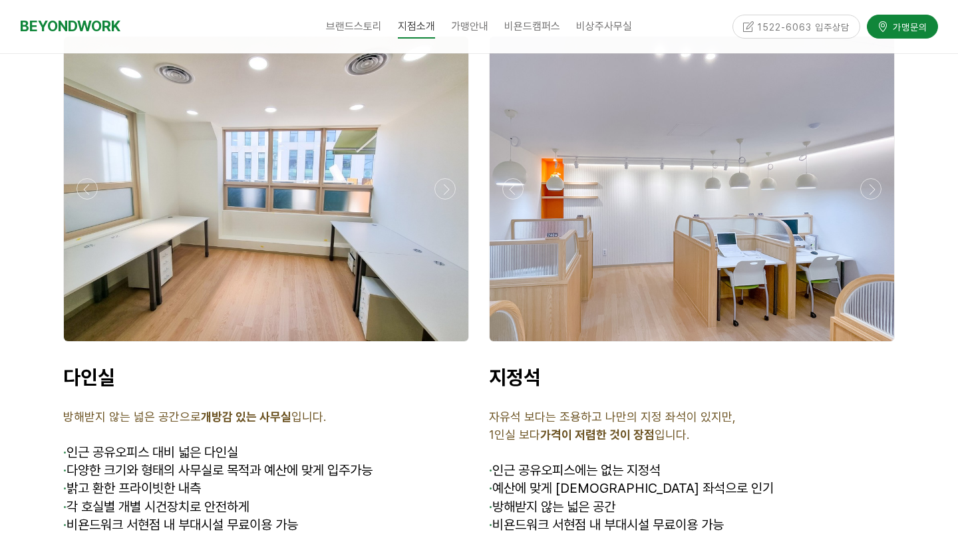
click at [672, 261] on div at bounding box center [691, 189] width 404 height 305
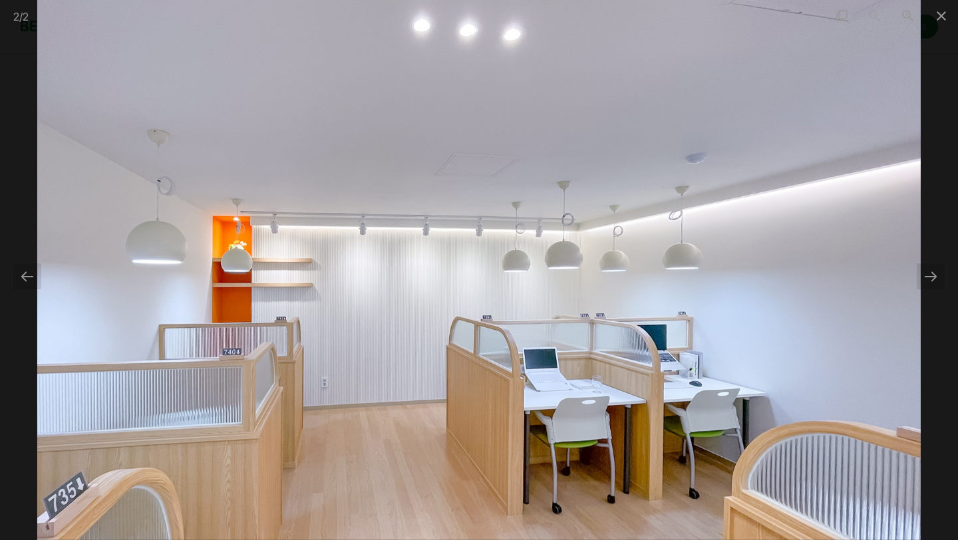
scroll to position [3834, 0]
click at [935, 280] on div at bounding box center [930, 276] width 28 height 26
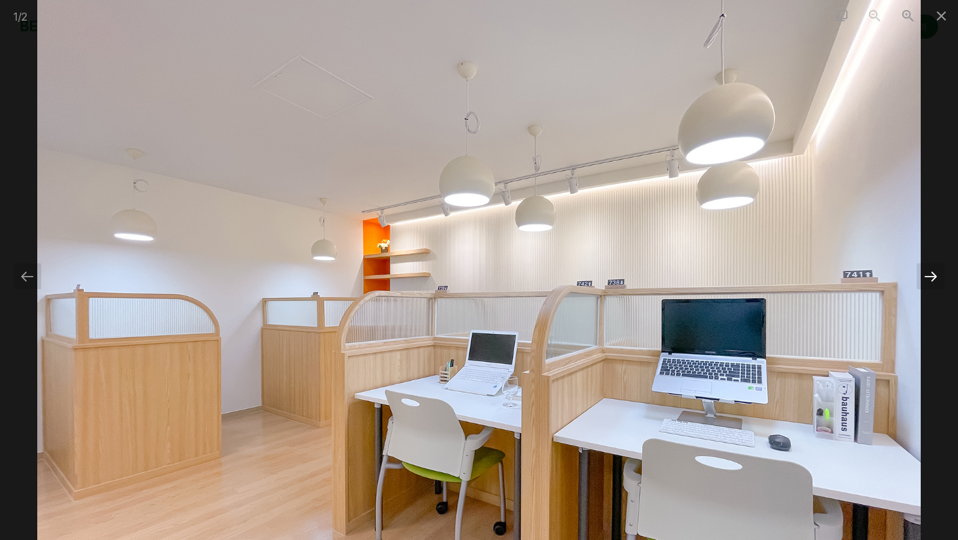
click at [935, 280] on div at bounding box center [930, 276] width 28 height 26
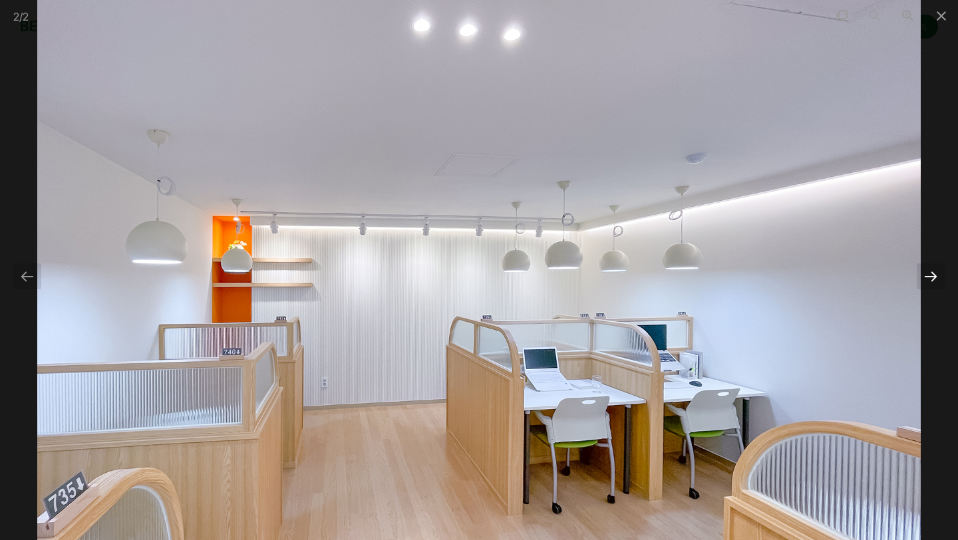
click at [935, 280] on div at bounding box center [930, 276] width 28 height 26
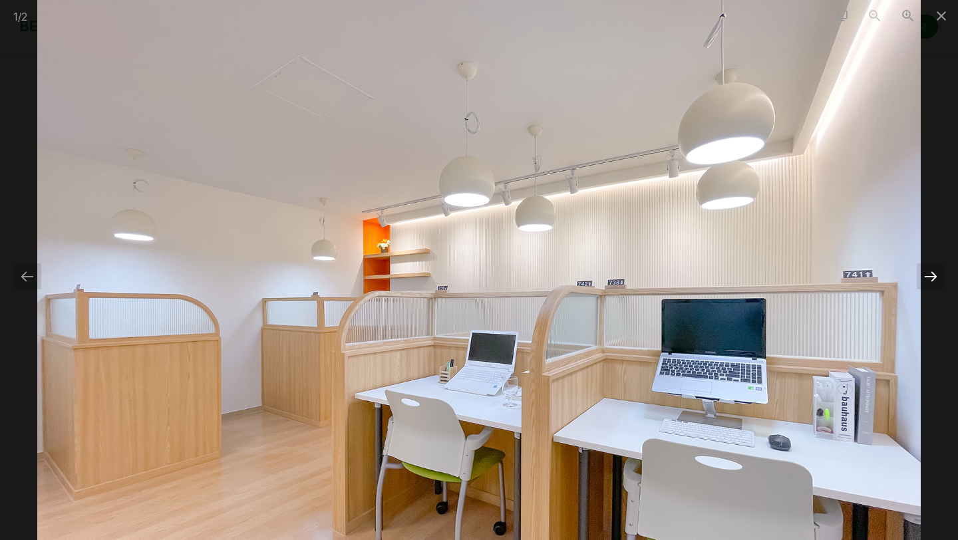
click at [935, 280] on div at bounding box center [930, 276] width 28 height 26
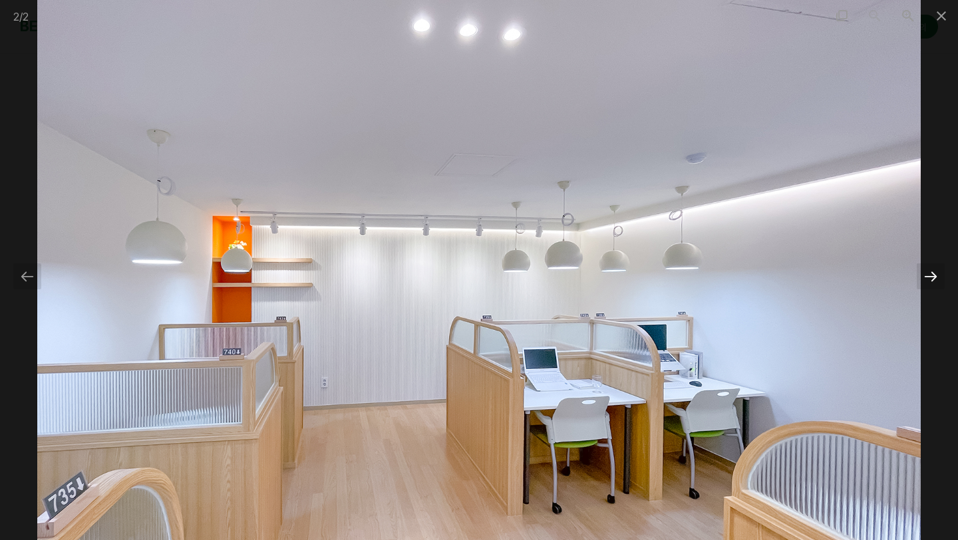
click at [935, 280] on div at bounding box center [930, 276] width 28 height 26
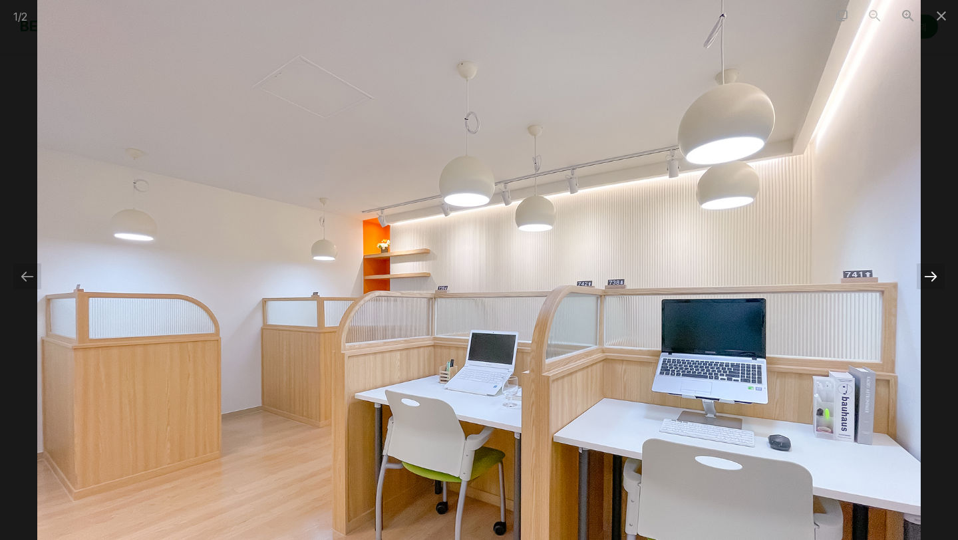
click at [935, 280] on div at bounding box center [930, 276] width 28 height 26
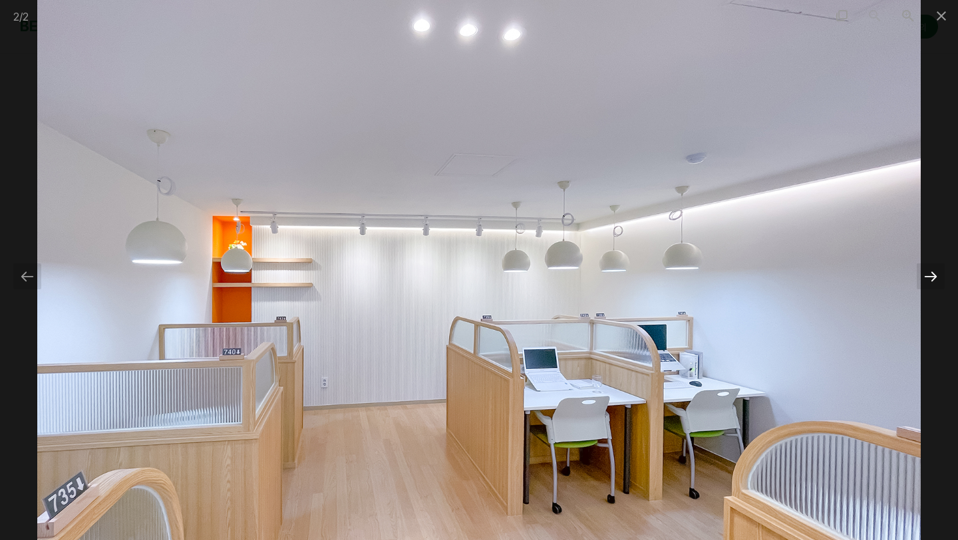
click at [935, 280] on div at bounding box center [930, 276] width 28 height 26
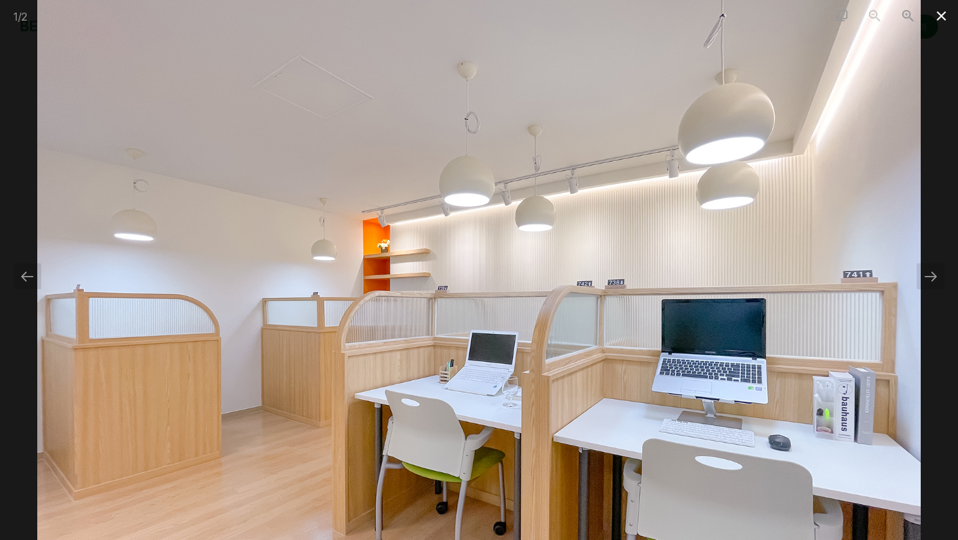
click at [937, 22] on span at bounding box center [940, 15] width 33 height 31
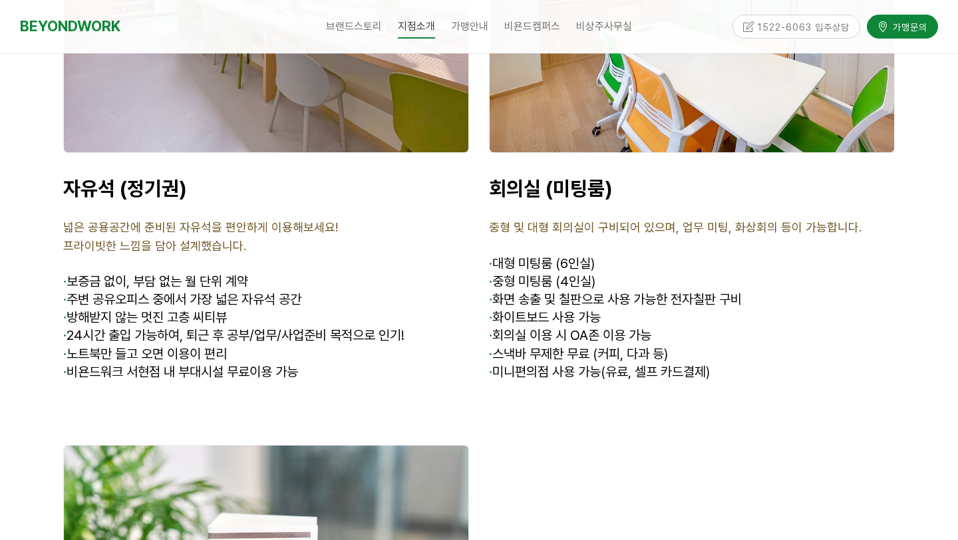
scroll to position [4555, 0]
